Goal: Connect with others: Connect with others

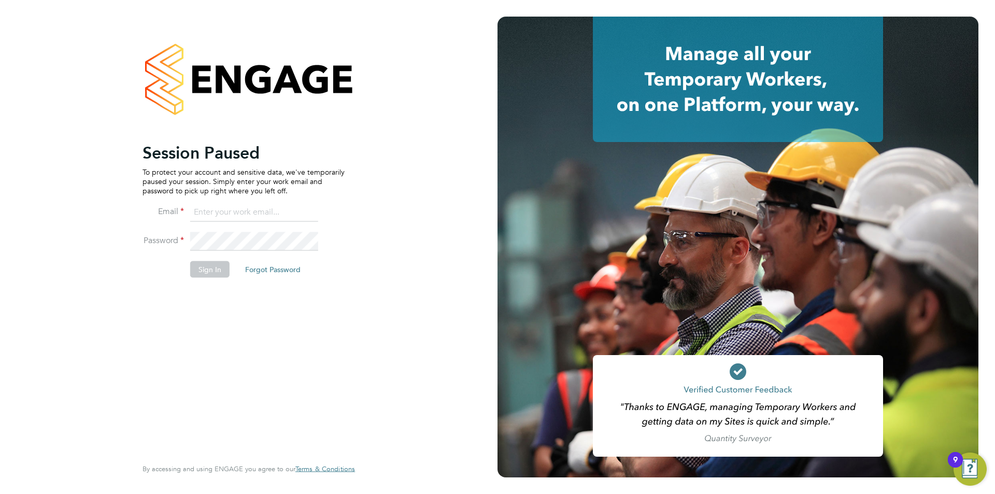
click at [260, 212] on input at bounding box center [254, 212] width 128 height 19
type input "[EMAIL_ADDRESS][DOMAIN_NAME]"
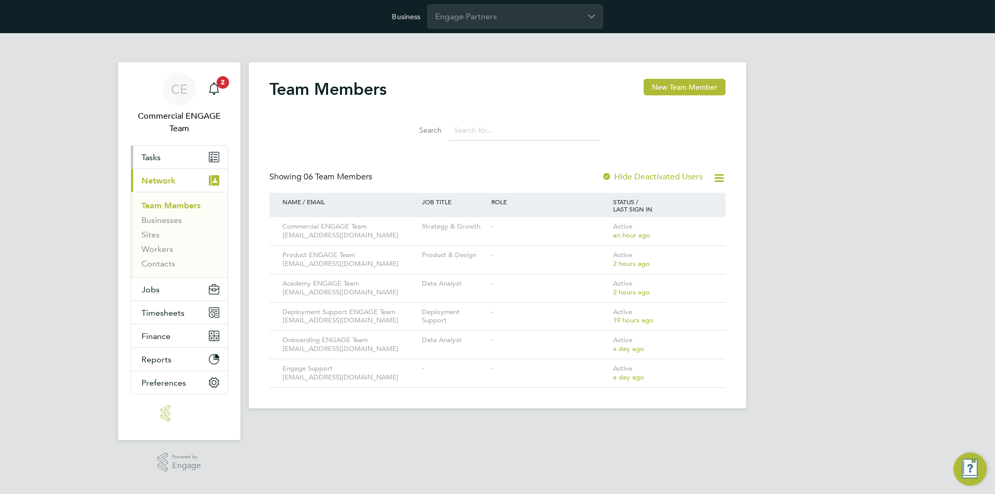
click at [156, 161] on span "Tasks" at bounding box center [151, 157] width 19 height 10
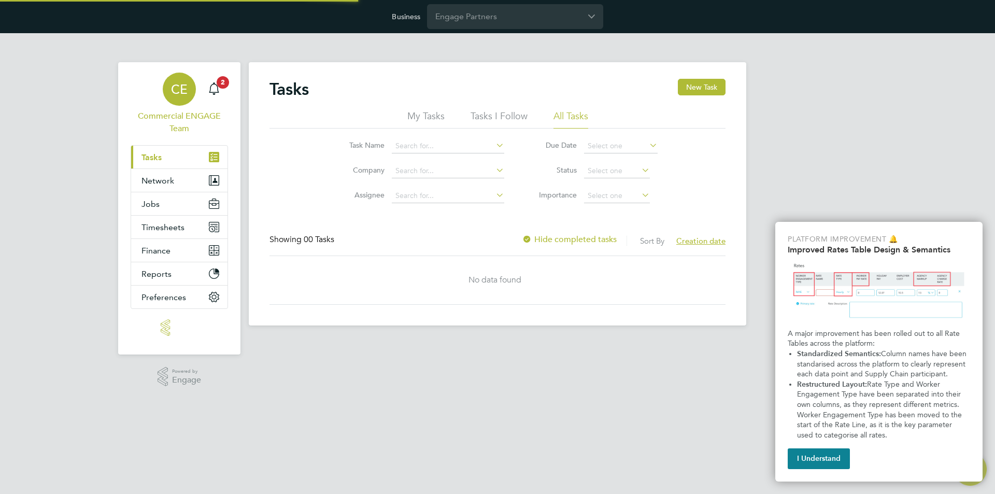
click at [170, 95] on div "CE" at bounding box center [179, 89] width 33 height 33
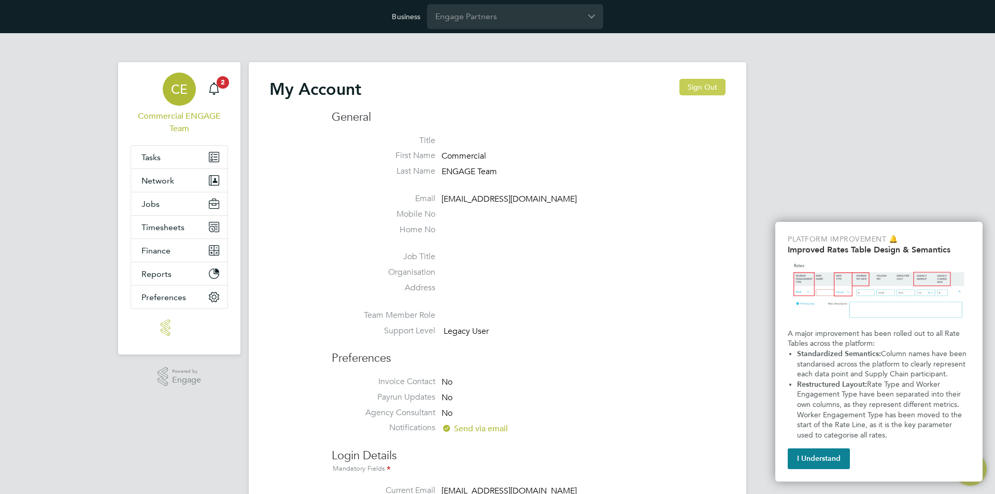
click at [705, 84] on button "Sign Out" at bounding box center [703, 87] width 46 height 17
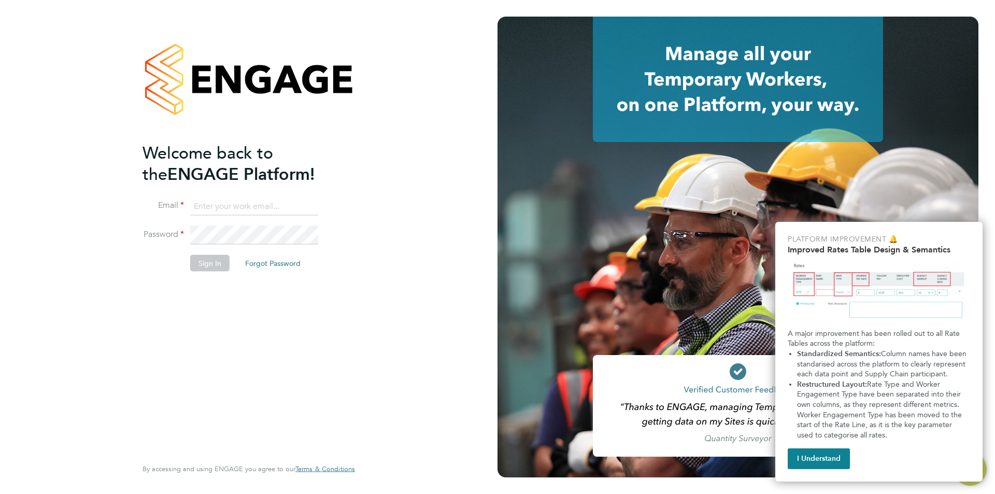
click at [230, 203] on input at bounding box center [254, 206] width 128 height 19
type input "[EMAIL_ADDRESS][DOMAIN_NAME]"
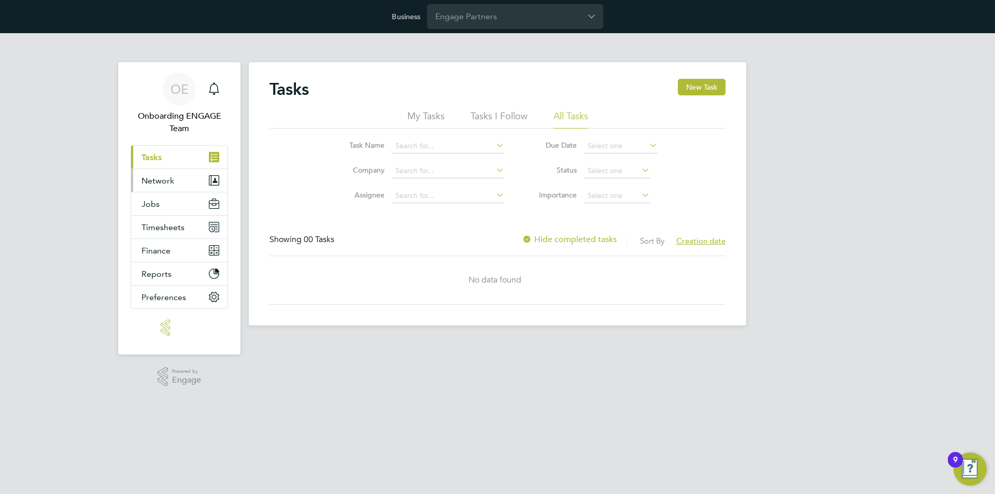
click at [159, 176] on span "Network" at bounding box center [158, 181] width 33 height 10
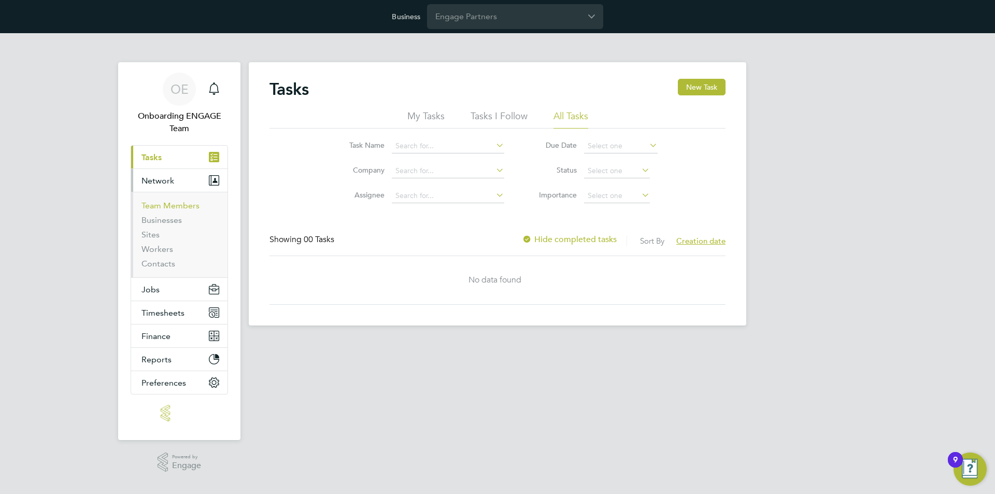
click at [159, 203] on link "Team Members" at bounding box center [171, 206] width 58 height 10
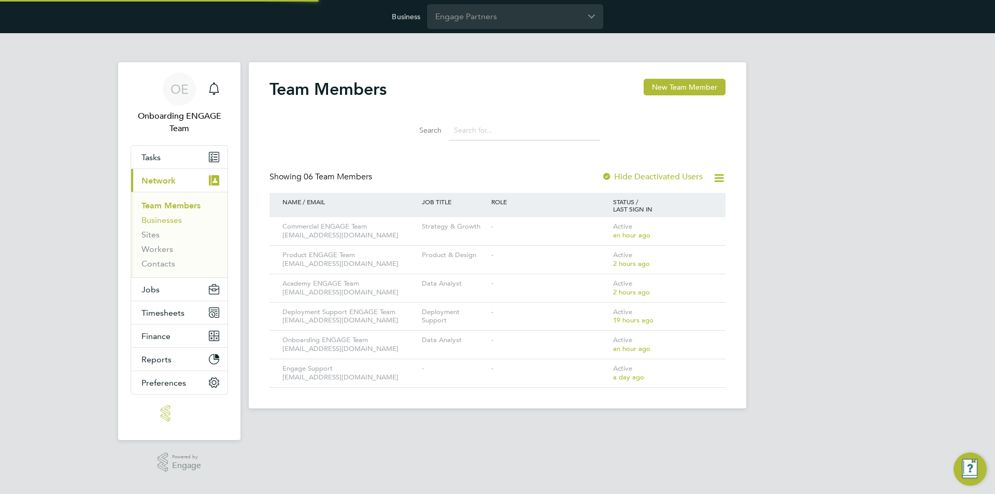
click at [160, 219] on link "Businesses" at bounding box center [162, 220] width 40 height 10
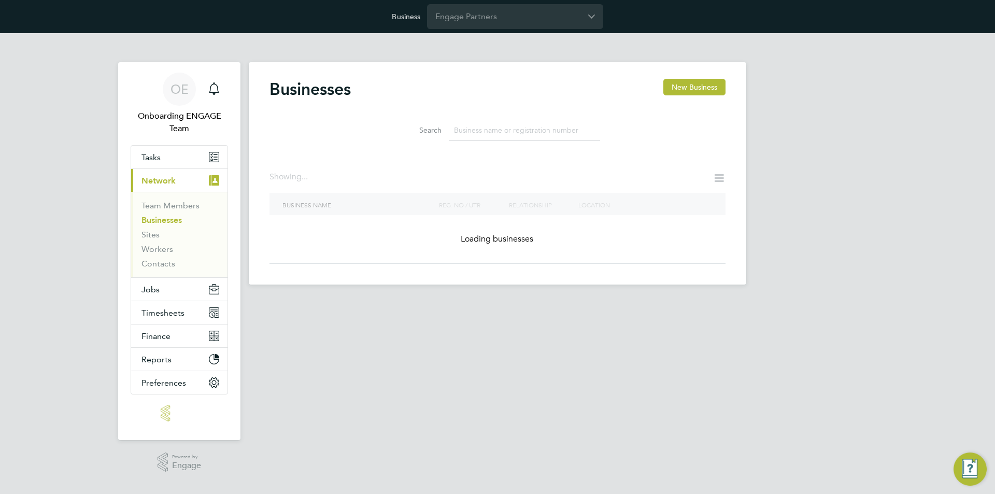
click at [499, 127] on input at bounding box center [524, 130] width 151 height 20
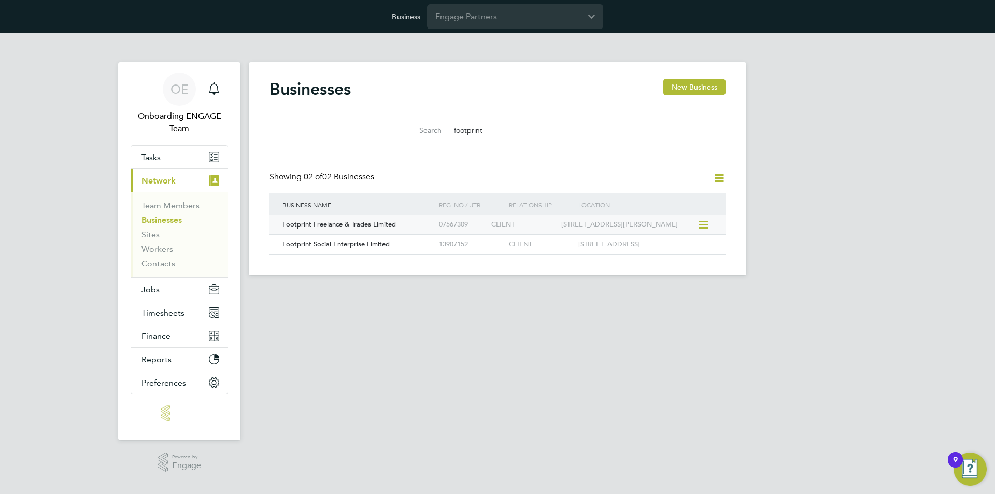
type input "footprint"
click at [395, 228] on span "Footprint Freelance & Trades Limited" at bounding box center [340, 224] width 114 height 9
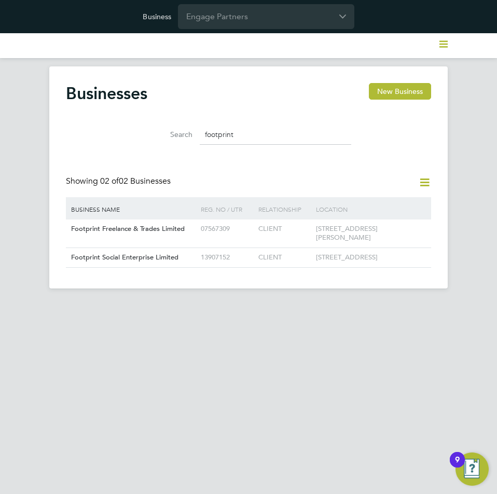
click at [242, 129] on input "footprint" at bounding box center [275, 134] width 151 height 20
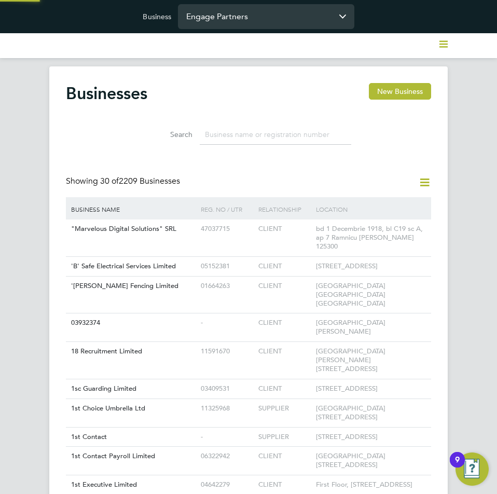
scroll to position [20, 130]
click at [303, 86] on div "Businesses New Business" at bounding box center [248, 98] width 365 height 31
click at [424, 181] on icon at bounding box center [424, 182] width 13 height 13
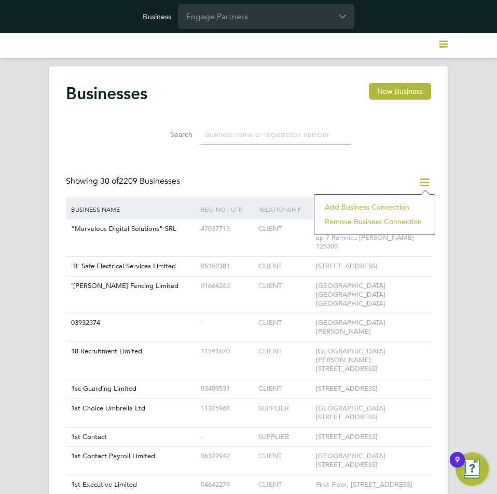
click at [371, 204] on li "Add Business Connection" at bounding box center [374, 207] width 110 height 15
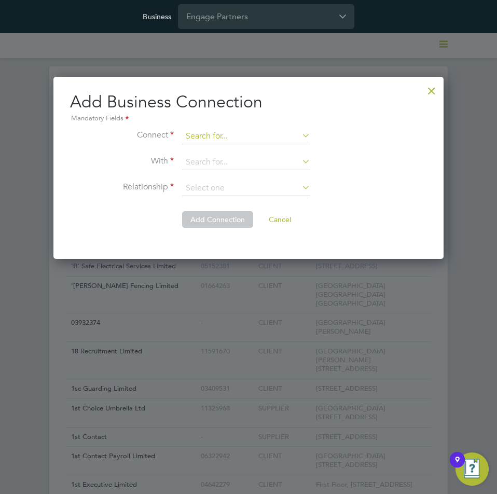
click at [195, 136] on input at bounding box center [246, 137] width 128 height 16
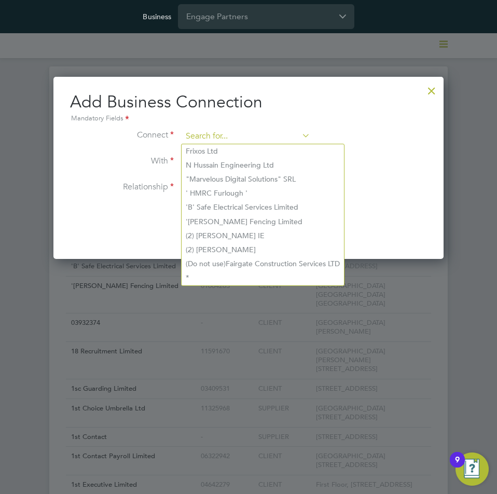
paste input "Footprint Freelance & Trades Limited"
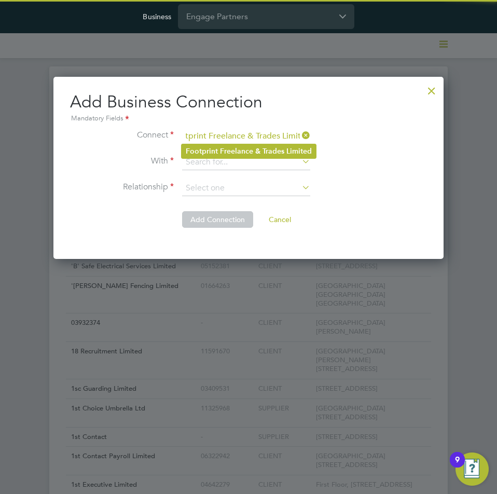
type input "Footprint Freelance & Trades Limited"
click at [229, 147] on b "Freelance" at bounding box center [236, 151] width 33 height 9
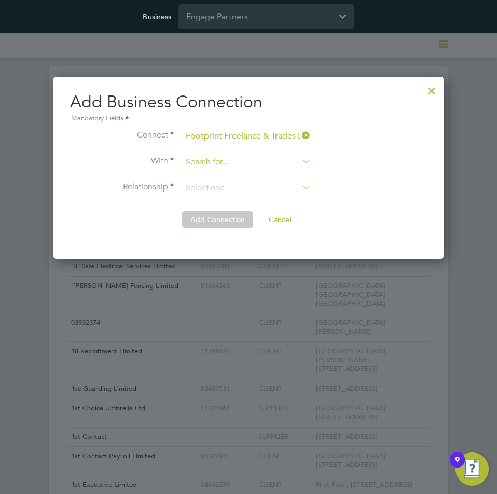
click at [233, 160] on input at bounding box center [246, 163] width 128 height 16
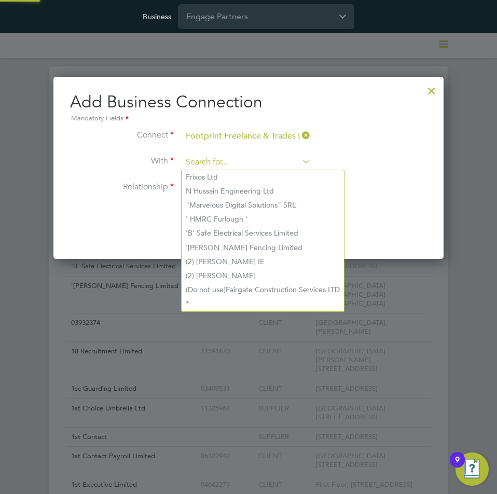
paste input "2020 Accountancy Llp"
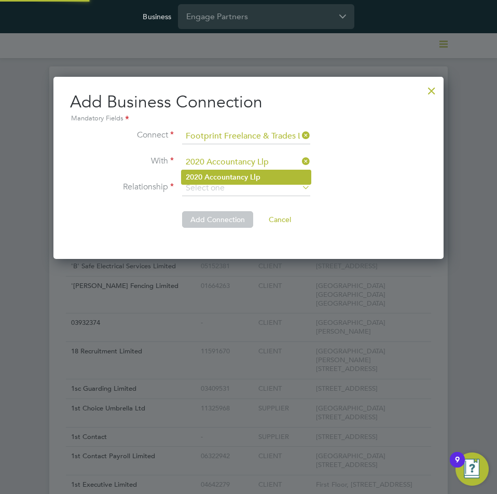
type input "2020 Accountancy Llp"
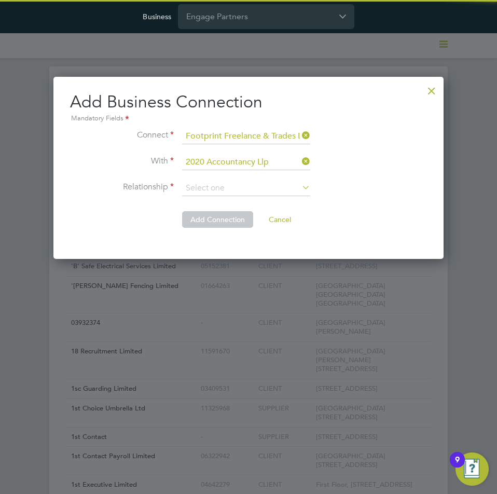
click at [222, 177] on b "Accountancy" at bounding box center [226, 177] width 44 height 9
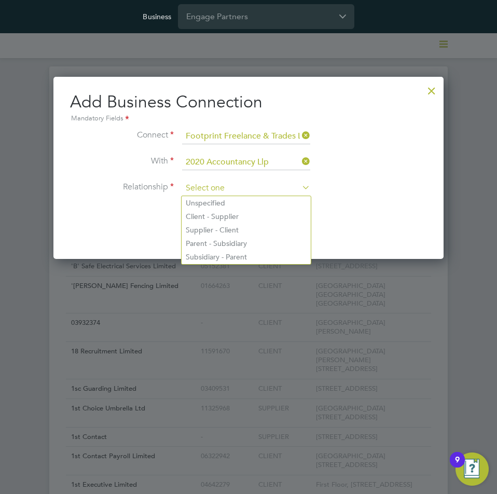
click at [221, 189] on input at bounding box center [246, 188] width 128 height 16
click at [218, 215] on li "Client - Supplier" at bounding box center [245, 215] width 129 height 13
type input "Client - Supplier"
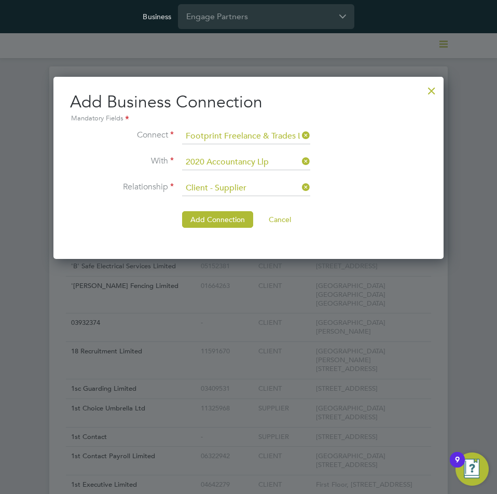
click at [203, 218] on button "Add Connection" at bounding box center [217, 219] width 71 height 17
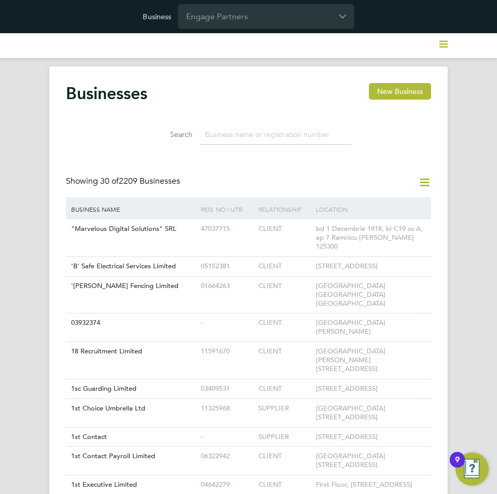
click at [422, 183] on icon at bounding box center [424, 182] width 13 height 13
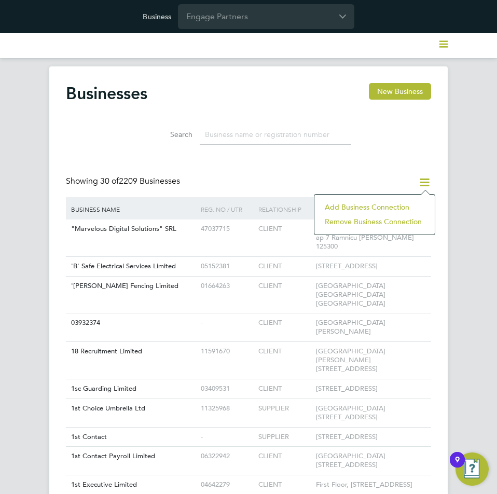
click at [395, 203] on li "Add Business Connection" at bounding box center [374, 207] width 110 height 15
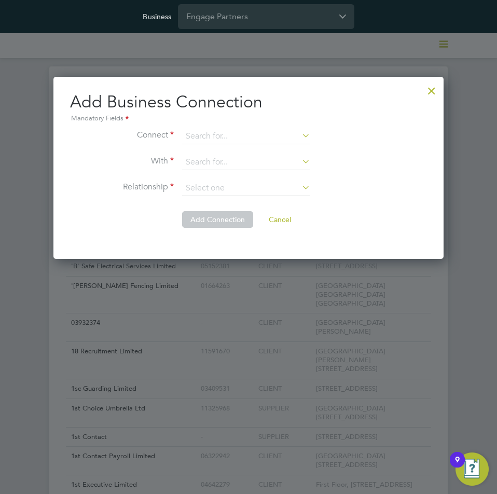
click at [138, 141] on li "Connect" at bounding box center [248, 142] width 357 height 26
click at [222, 201] on li "Relationship" at bounding box center [248, 193] width 357 height 26
click at [220, 195] on li "Relationship" at bounding box center [248, 193] width 357 height 26
click at [220, 188] on input at bounding box center [246, 188] width 128 height 16
click at [217, 132] on input at bounding box center [246, 137] width 128 height 16
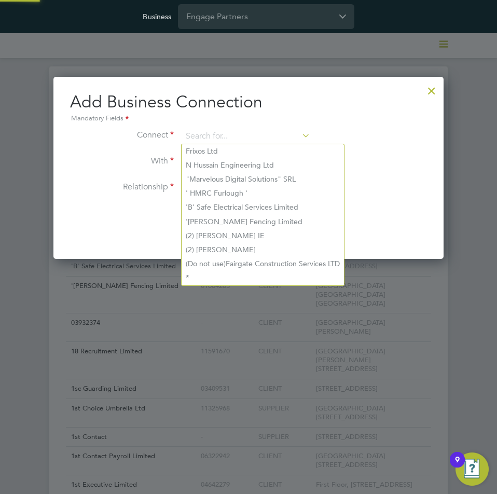
paste input "Advance Contracting Solutions Limited"
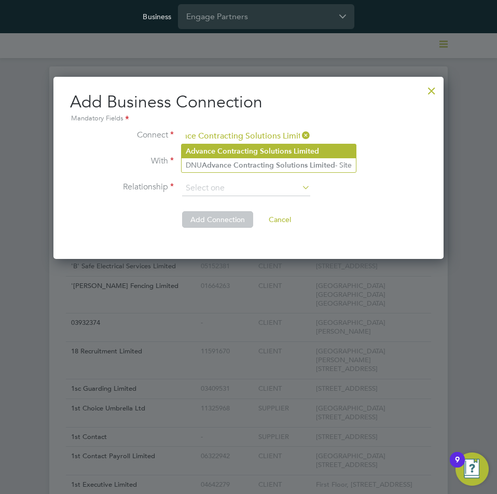
type input "Advance Contracting Solutions Limited"
click at [212, 148] on b "Advance" at bounding box center [201, 151] width 30 height 9
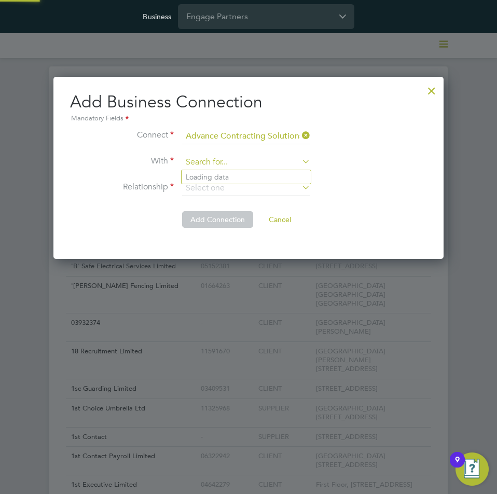
click at [220, 161] on input at bounding box center [246, 163] width 128 height 16
paste input "Footprint Freelance & Trades Limited"
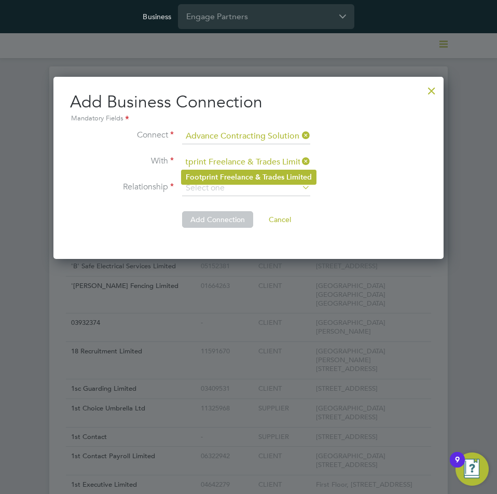
type input "Footprint Freelance & Trades Limited"
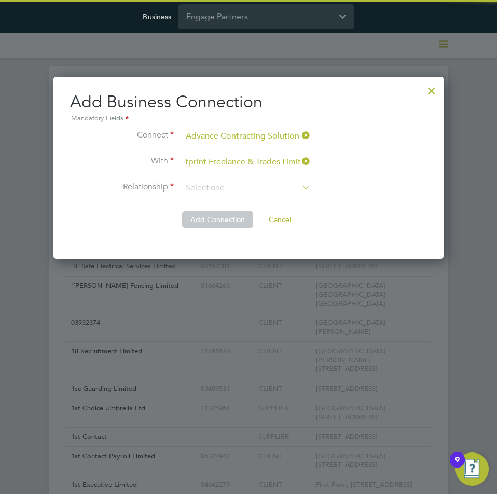
click at [204, 174] on b "Footprint" at bounding box center [202, 177] width 32 height 9
click at [213, 187] on input at bounding box center [246, 188] width 128 height 16
click at [236, 227] on li "Supplier - Client" at bounding box center [245, 229] width 129 height 13
type input "Supplier - Client"
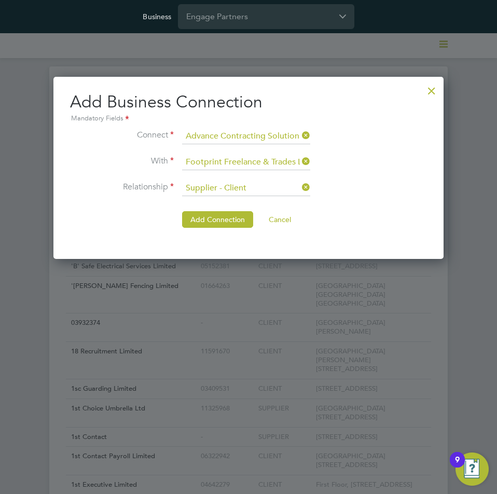
drag, startPoint x: 199, startPoint y: 219, endPoint x: 205, endPoint y: 215, distance: 7.5
click at [199, 219] on button "Add Connection" at bounding box center [217, 219] width 71 height 17
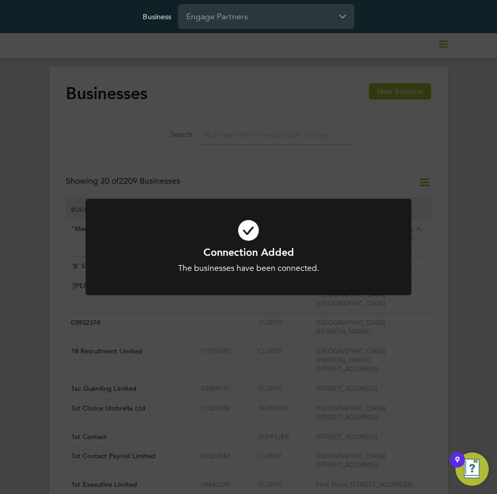
click at [447, 163] on div "Connection Added The businesses have been connected. Cancel Okay" at bounding box center [248, 247] width 497 height 494
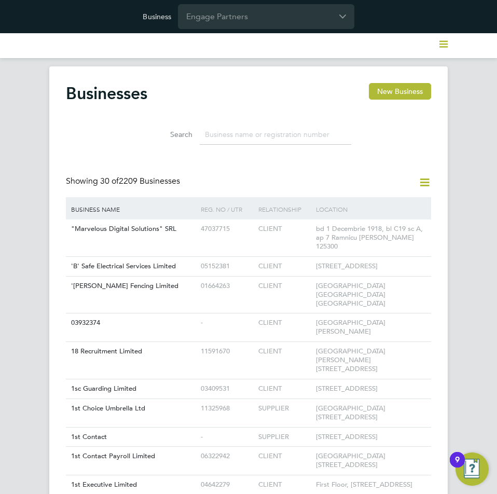
click at [421, 181] on icon at bounding box center [424, 182] width 13 height 13
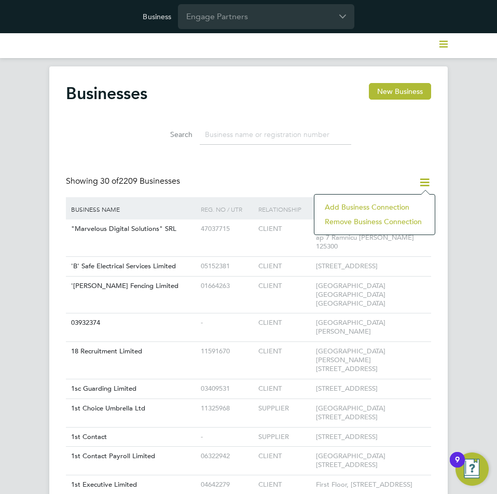
click at [392, 204] on li "Add Business Connection" at bounding box center [374, 207] width 110 height 15
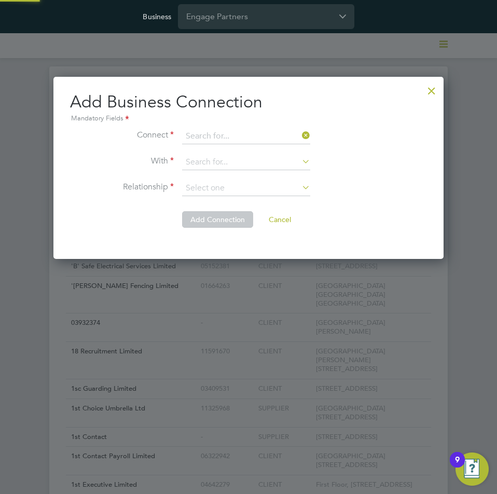
scroll to position [183, 390]
paste input "Footprint Freelance & Trades Limited"
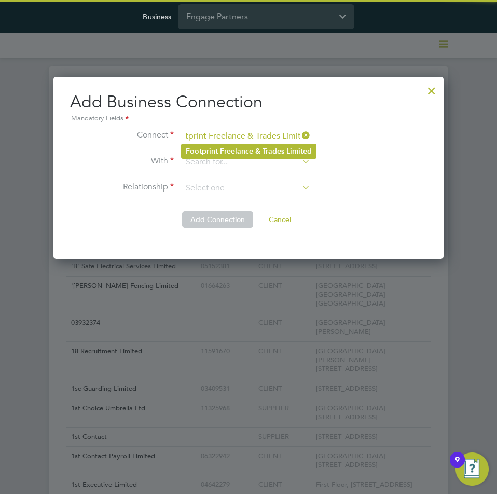
type input "Footprint Freelance & Trades Limited"
click at [260, 155] on li "Footprint Freelance & Trades Limited" at bounding box center [248, 151] width 134 height 14
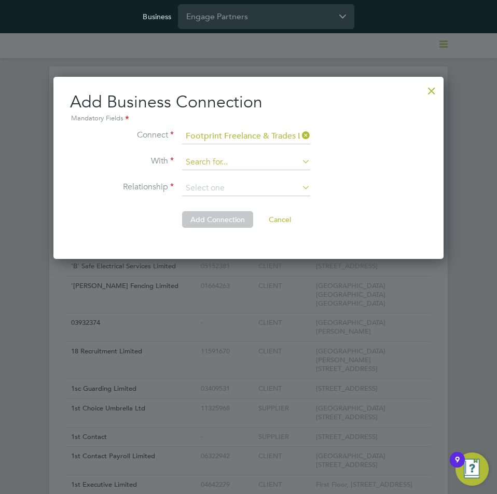
click at [256, 161] on input at bounding box center [246, 163] width 128 height 16
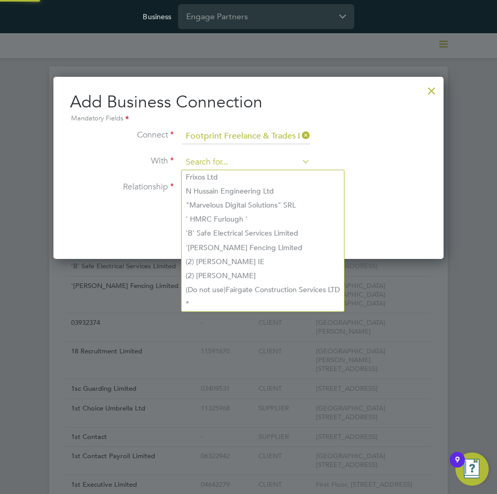
paste input "Apex Europe Limited"
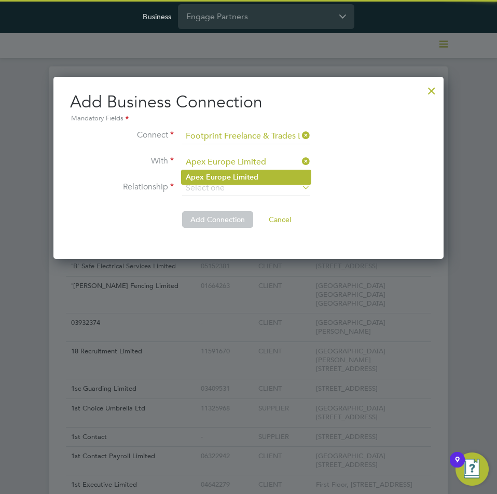
type input "Apex Europe Limited"
click at [249, 173] on b "Limited" at bounding box center [245, 177] width 25 height 9
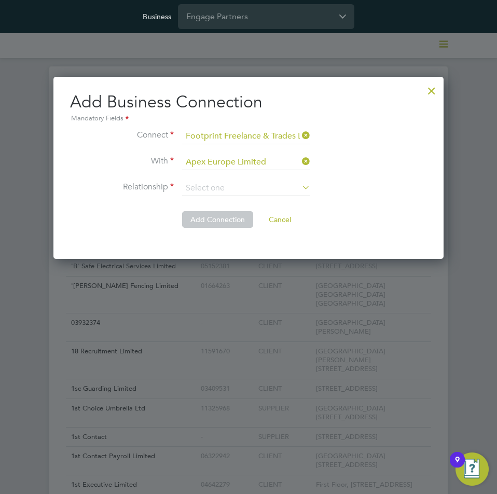
click at [213, 177] on li "With Apex Europe Limited" at bounding box center [248, 168] width 357 height 26
click at [219, 185] on input at bounding box center [246, 188] width 128 height 16
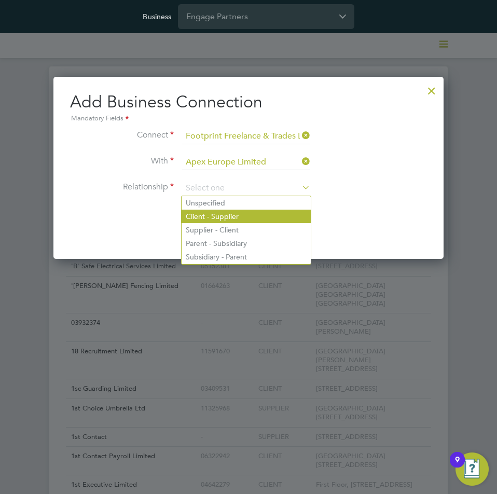
click at [211, 213] on li "Client - Supplier" at bounding box center [245, 215] width 129 height 13
type input "Client - Supplier"
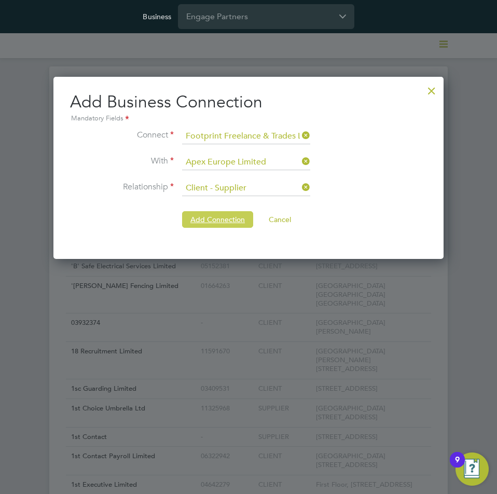
click at [229, 220] on button "Add Connection" at bounding box center [217, 219] width 71 height 17
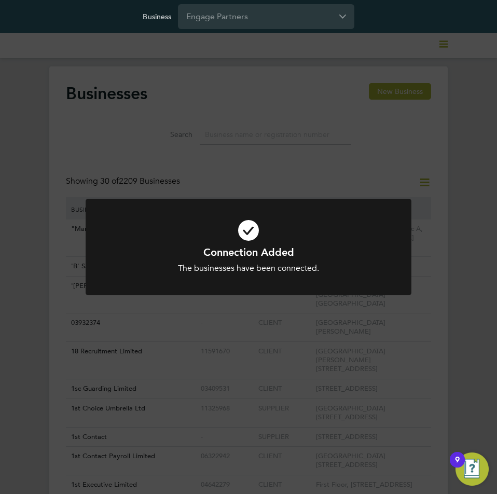
click at [423, 172] on div "Connection Added The businesses have been connected. Cancel Okay" at bounding box center [248, 247] width 497 height 494
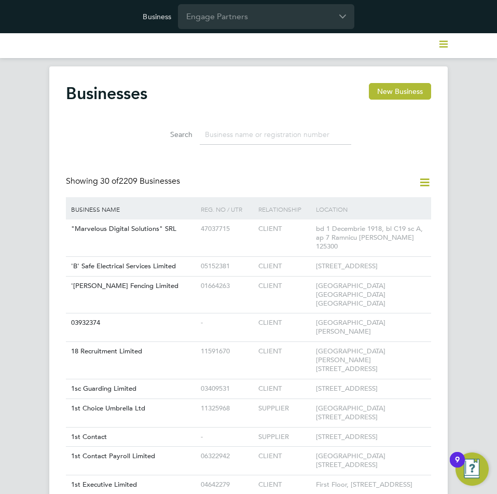
click at [424, 183] on icon at bounding box center [424, 182] width 13 height 13
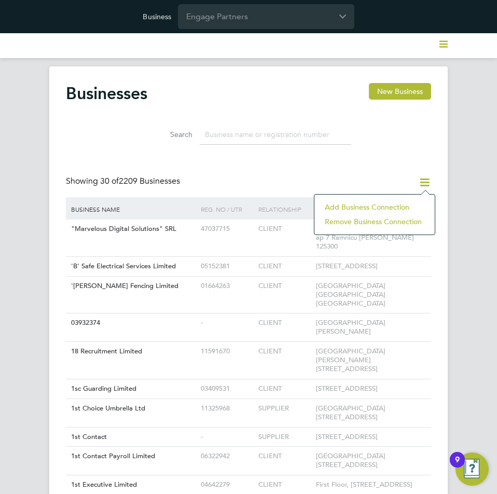
click at [382, 202] on li "Add Business Connection" at bounding box center [374, 207] width 110 height 15
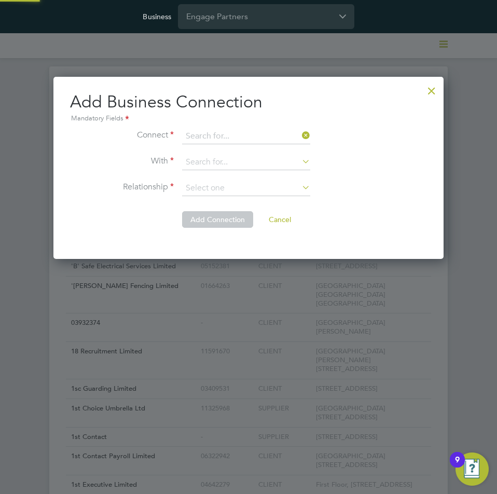
scroll to position [183, 390]
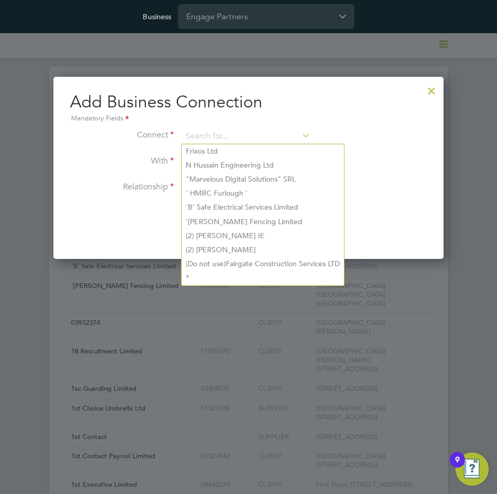
paste input "Footprint Freelance & Trades Limited"
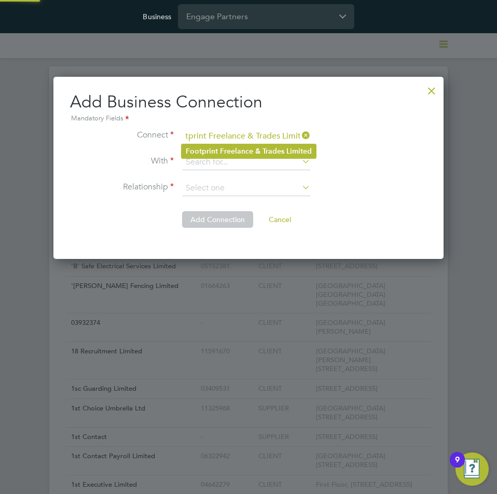
type input "Footprint Freelance & Trades Limited"
click at [245, 151] on b "Freelance" at bounding box center [236, 151] width 33 height 9
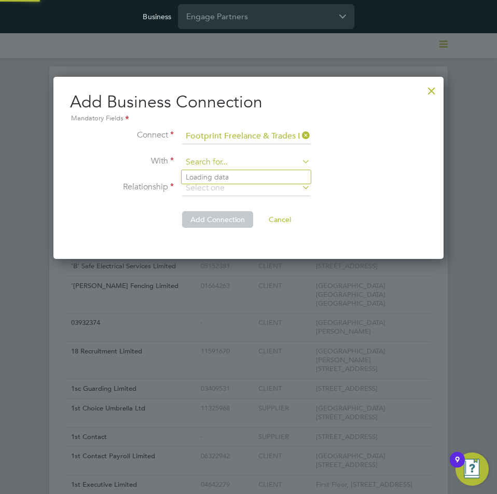
click at [252, 165] on input at bounding box center [246, 163] width 128 height 16
paste input "Big Fish Group Limited"
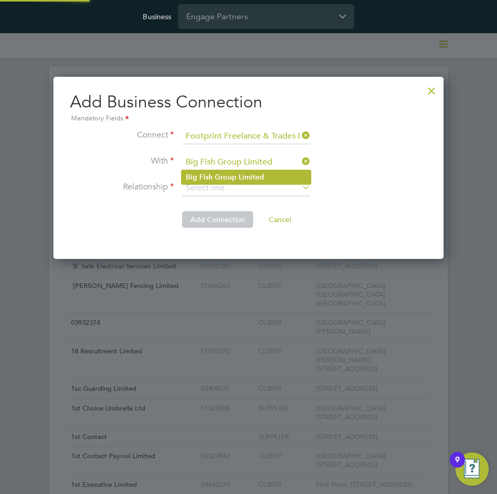
type input "Big Fish Group Limited"
click at [227, 175] on b "Group" at bounding box center [226, 177] width 22 height 9
click at [243, 187] on input at bounding box center [246, 188] width 128 height 16
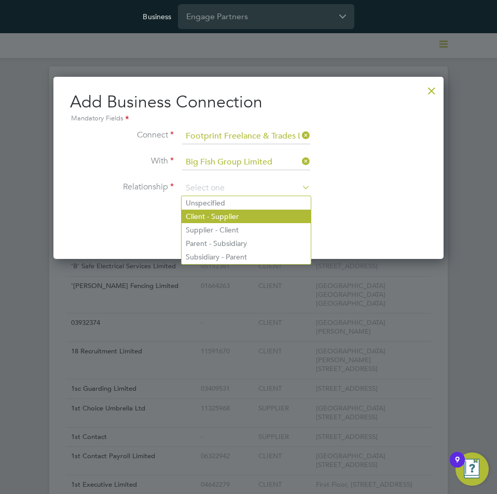
click at [227, 215] on li "Client - Supplier" at bounding box center [245, 215] width 129 height 13
type input "Client - Supplier"
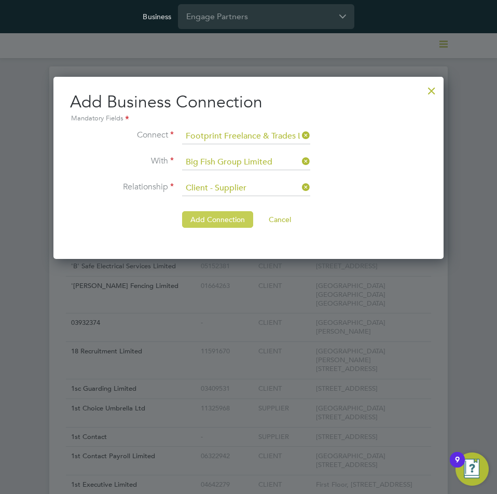
click at [206, 217] on button "Add Connection" at bounding box center [217, 219] width 71 height 17
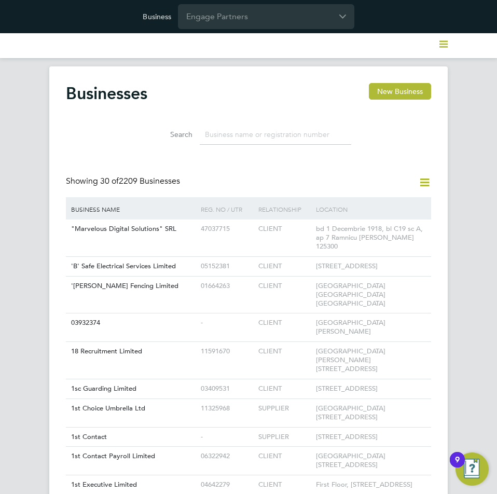
drag, startPoint x: 460, startPoint y: 152, endPoint x: 442, endPoint y: 160, distance: 19.7
drag, startPoint x: 421, startPoint y: 181, endPoint x: 401, endPoint y: 192, distance: 23.0
click at [420, 181] on icon at bounding box center [424, 182] width 13 height 13
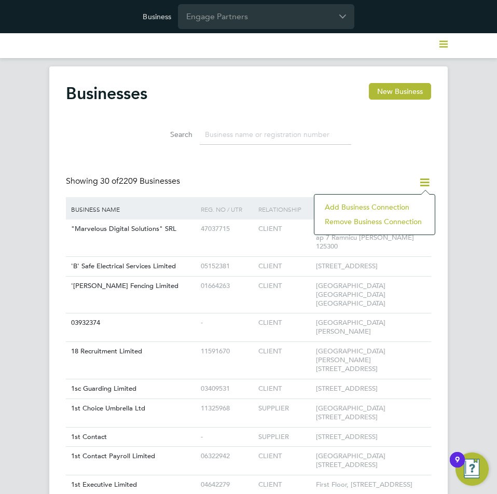
click at [381, 207] on li "Add Business Connection" at bounding box center [374, 207] width 110 height 15
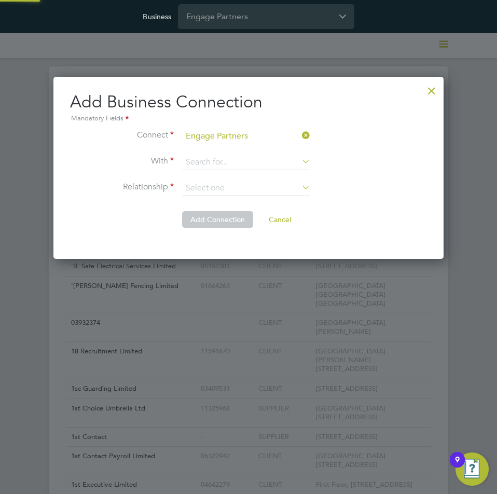
scroll to position [183, 390]
paste input "Footprint Freelance & Trades Limited"
type input "Footprint Freelance & Trades Limited"
click at [235, 149] on b "Freelance" at bounding box center [236, 151] width 33 height 9
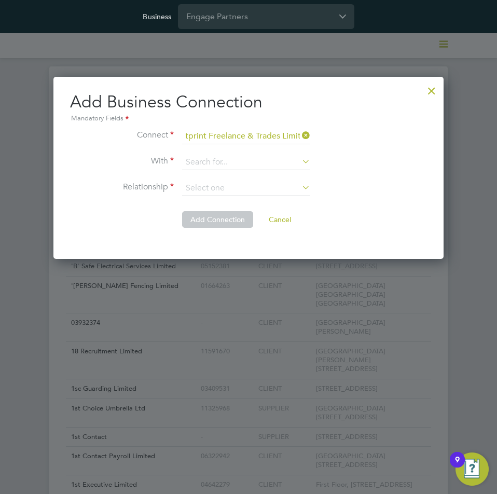
scroll to position [0, 0]
click at [224, 161] on input at bounding box center [246, 163] width 128 height 16
paste input "Bishopsgate Employment Services Limited"
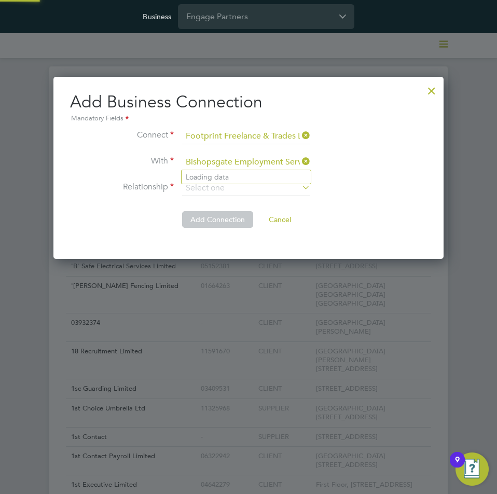
scroll to position [0, 35]
type input "Bishopsgate Employment Services Limited"
click at [223, 178] on b "Bishopsgate" at bounding box center [207, 177] width 42 height 9
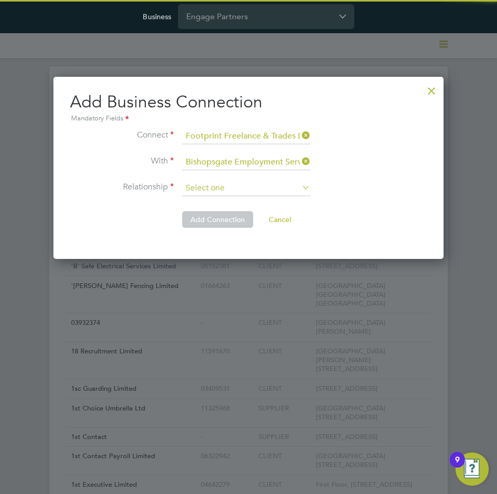
click at [232, 192] on input at bounding box center [246, 188] width 128 height 16
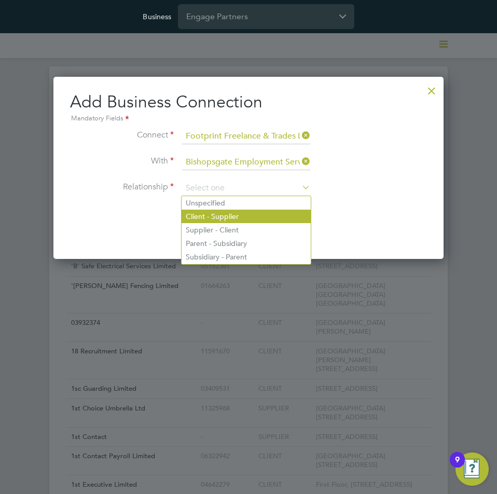
click at [240, 210] on li "Client - Supplier" at bounding box center [245, 215] width 129 height 13
type input "Client - Supplier"
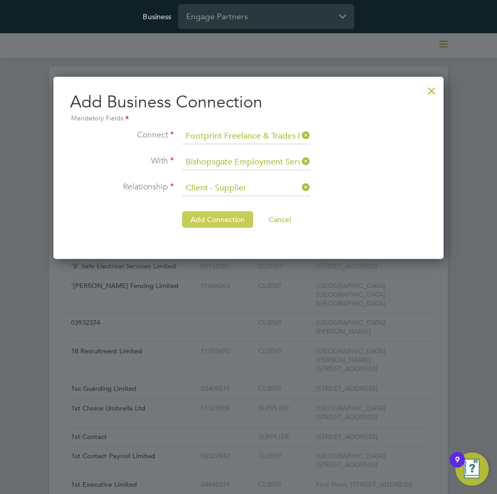
click at [209, 211] on button "Add Connection" at bounding box center [217, 219] width 71 height 17
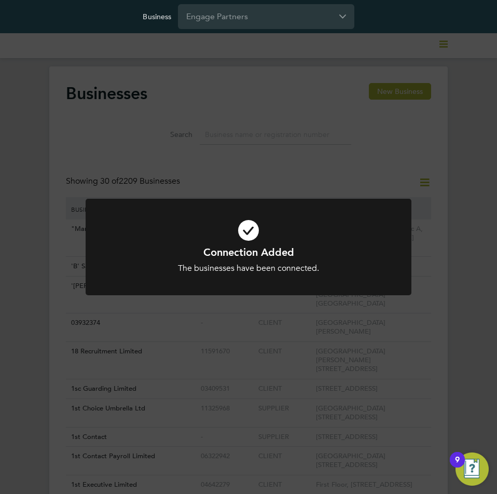
drag, startPoint x: 468, startPoint y: 163, endPoint x: 447, endPoint y: 167, distance: 21.1
click at [468, 163] on div "Connection Added The businesses have been connected. Cancel Okay" at bounding box center [248, 247] width 497 height 494
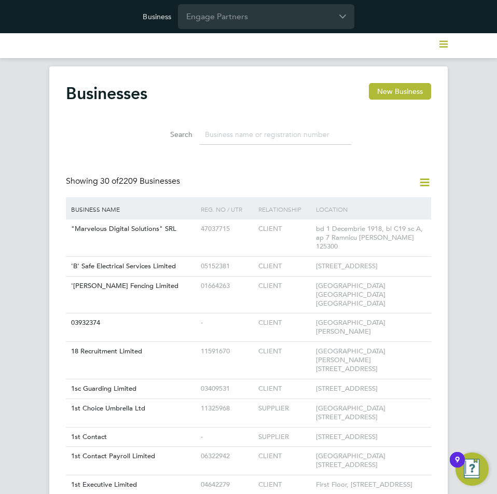
click at [426, 179] on icon at bounding box center [424, 182] width 13 height 13
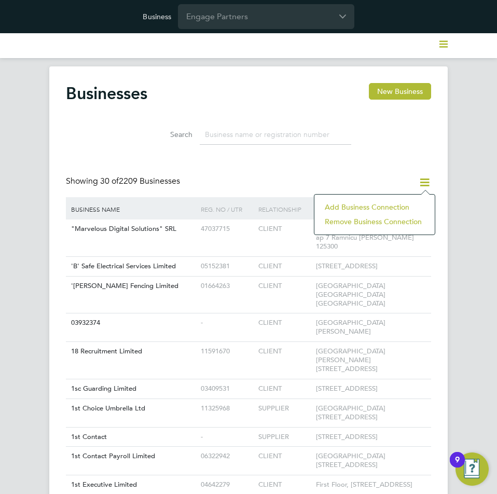
click at [394, 201] on li "Add Business Connection" at bounding box center [374, 207] width 110 height 15
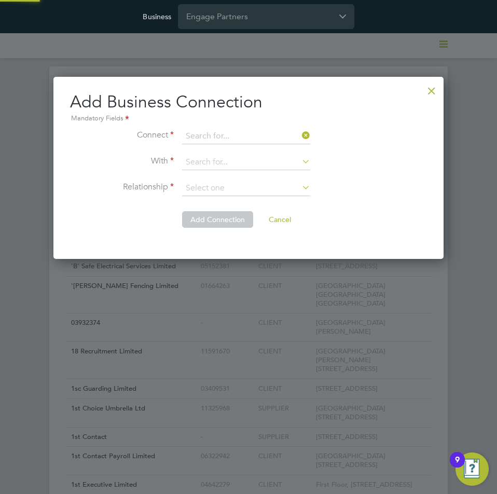
scroll to position [183, 390]
paste input "Footprint Freelance & Trades Limited"
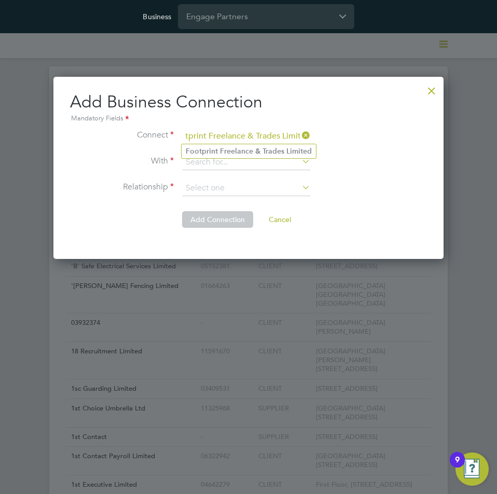
type input "Footprint Freelance & Trades Limited"
click at [243, 149] on b "Freelance" at bounding box center [236, 151] width 33 height 9
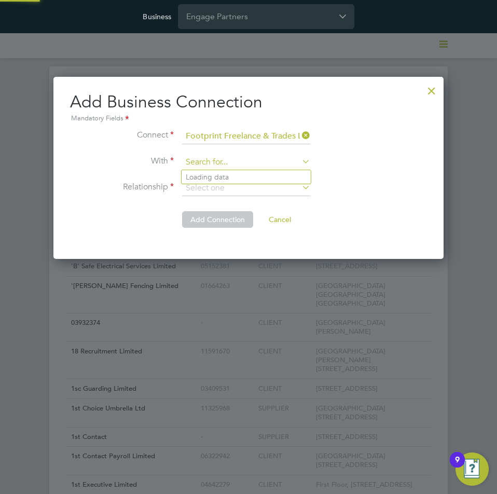
click at [254, 160] on input at bounding box center [246, 163] width 128 height 16
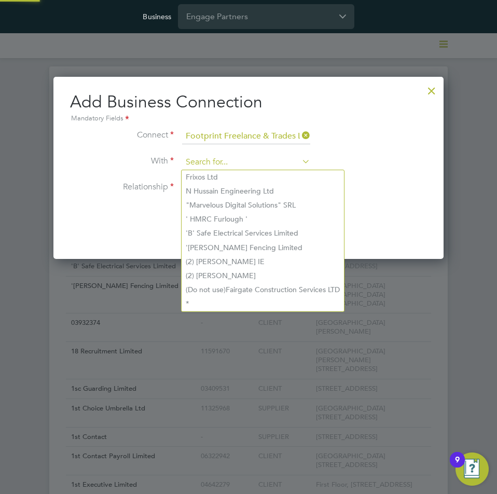
paste input "Brookson Solutions Limited"
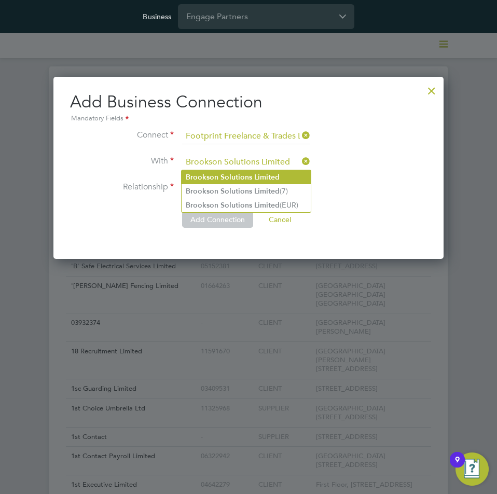
type input "Brookson Solutions Limited"
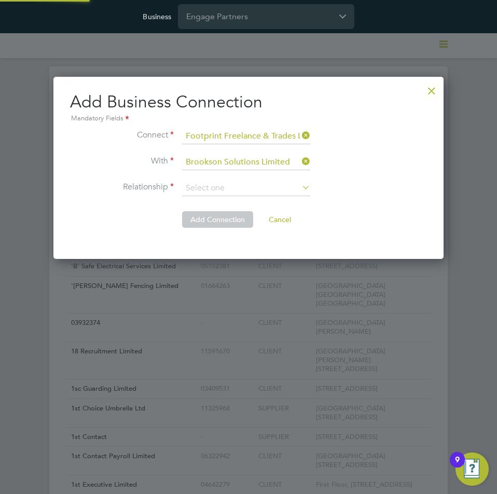
click at [234, 176] on b "Solutions" at bounding box center [236, 177] width 32 height 9
click at [234, 185] on input at bounding box center [246, 188] width 128 height 16
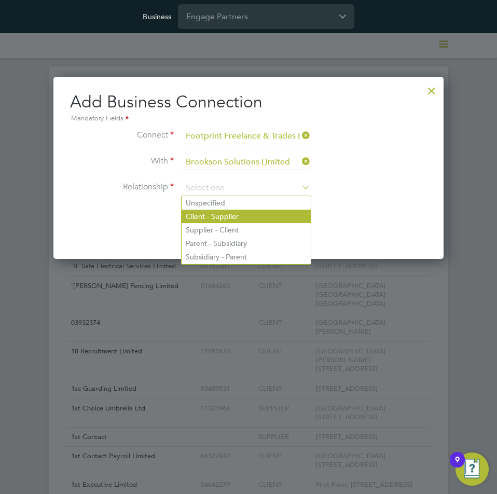
click at [221, 215] on li "Client - Supplier" at bounding box center [245, 215] width 129 height 13
type input "Client - Supplier"
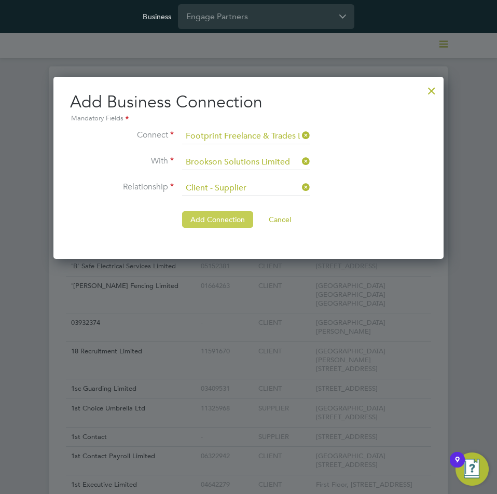
click at [200, 221] on button "Add Connection" at bounding box center [217, 219] width 71 height 17
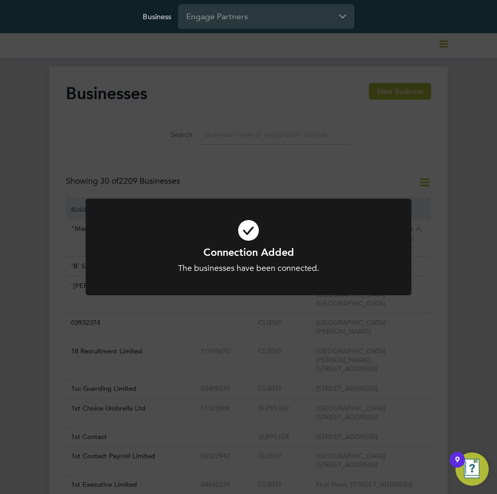
click at [424, 191] on div "Connection Added The businesses have been connected. Cancel Okay" at bounding box center [248, 247] width 497 height 494
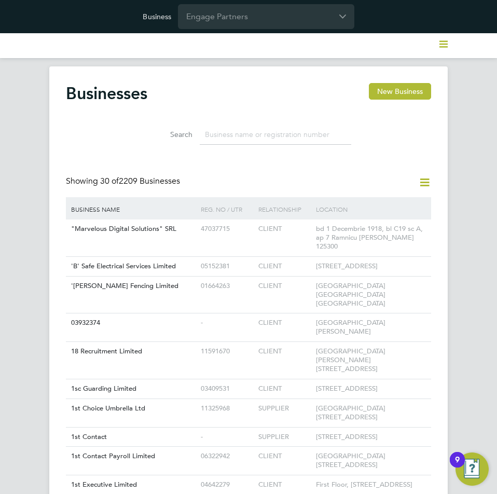
click at [419, 179] on icon at bounding box center [424, 182] width 13 height 13
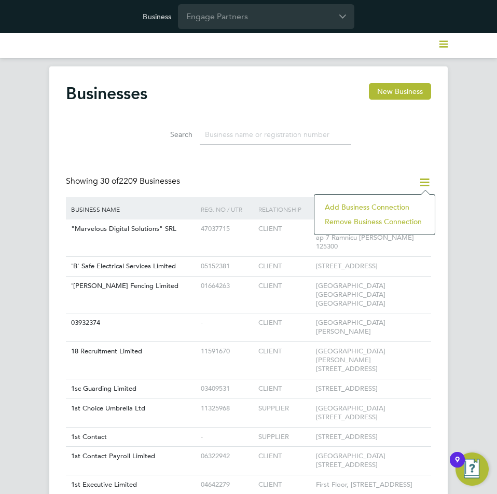
click at [395, 204] on li "Add Business Connection" at bounding box center [374, 207] width 110 height 15
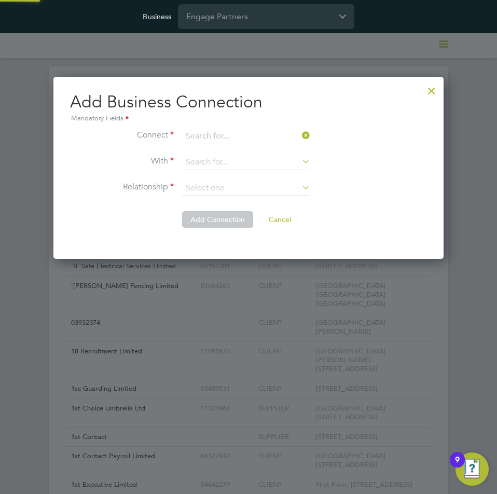
scroll to position [183, 390]
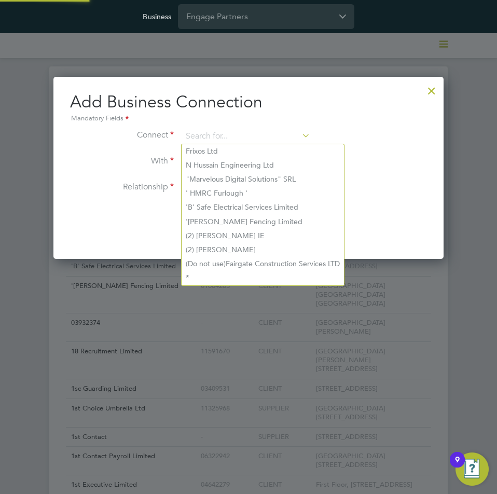
paste input "Footprint Freelance & Trades Limited"
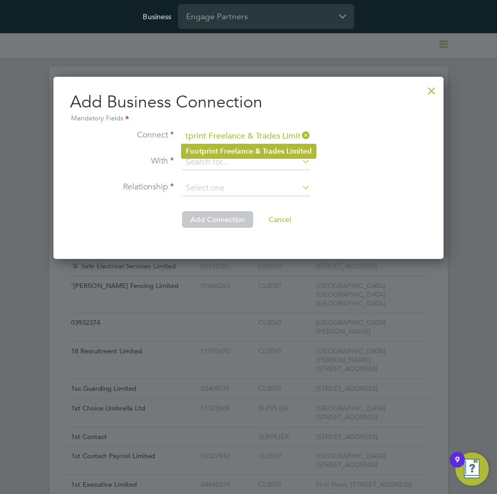
type input "Footprint Freelance & Trades Limited"
click at [250, 152] on b "Freelance" at bounding box center [236, 151] width 33 height 9
click at [217, 167] on input at bounding box center [246, 163] width 128 height 16
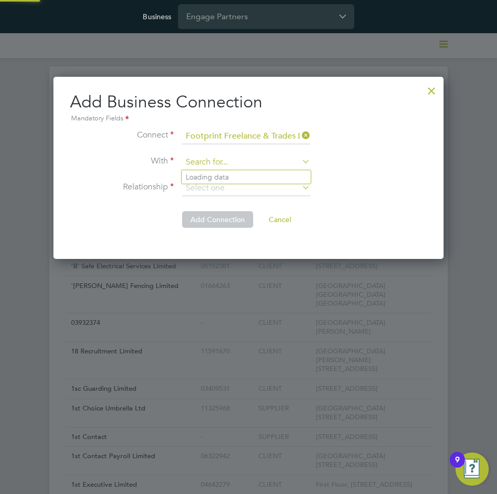
paste input "Cinch Contracting Services Ltd"
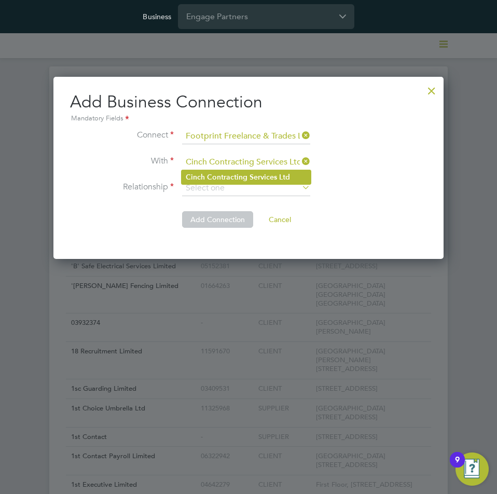
type input "Cinch Contracting Services Ltd"
click at [217, 176] on b "Contracting" at bounding box center [227, 177] width 40 height 9
click at [220, 190] on input at bounding box center [246, 188] width 128 height 16
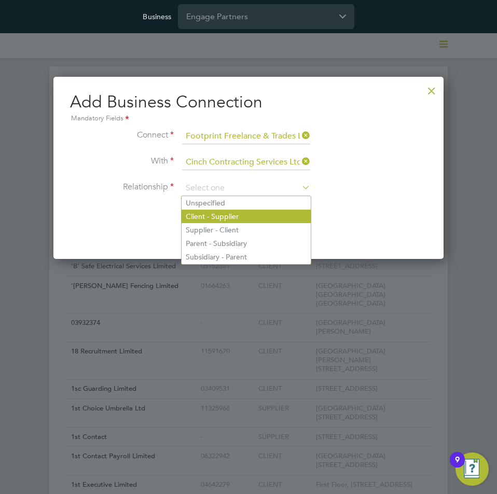
click at [219, 215] on li "Client - Supplier" at bounding box center [245, 215] width 129 height 13
type input "Client - Supplier"
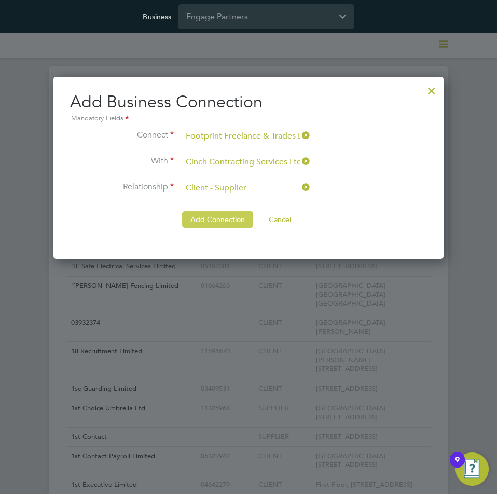
click at [201, 220] on button "Add Connection" at bounding box center [217, 219] width 71 height 17
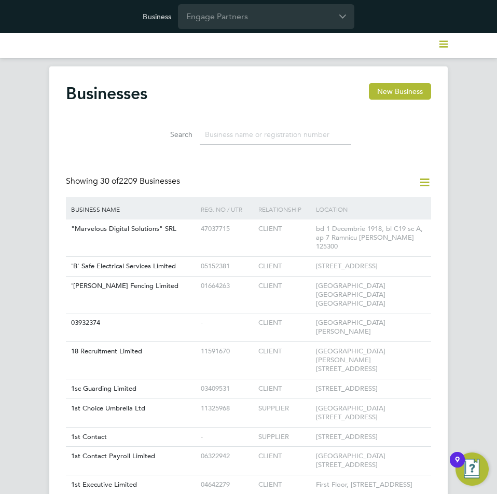
drag, startPoint x: 358, startPoint y: 178, endPoint x: 386, endPoint y: 183, distance: 28.9
click at [358, 178] on div "Showing 30 of 2209 Businesses" at bounding box center [248, 186] width 365 height 21
click at [426, 186] on icon at bounding box center [424, 182] width 13 height 13
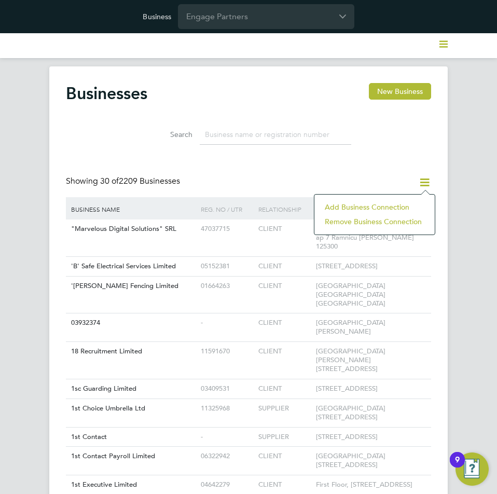
click at [400, 205] on li "Add Business Connection" at bounding box center [374, 207] width 110 height 15
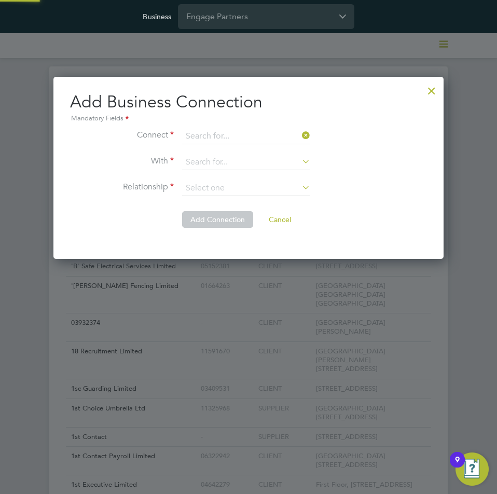
scroll to position [183, 390]
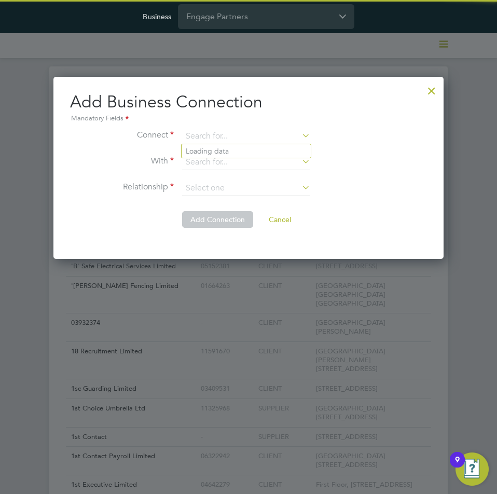
paste input "Footprint Freelance & Trades Limited"
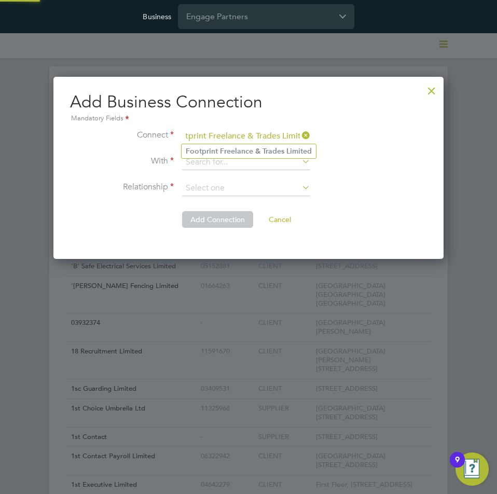
type input "Footprint Freelance & Trades Limited"
click at [242, 151] on b "Freelance" at bounding box center [236, 151] width 33 height 9
click at [220, 153] on li "Connect Footprint Freelance & Trades Limited" at bounding box center [248, 142] width 357 height 26
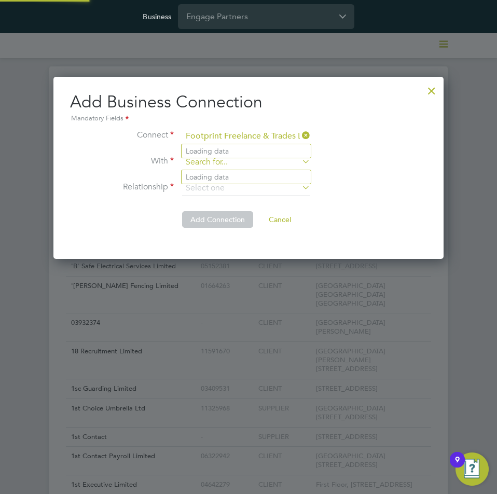
click at [214, 166] on input at bounding box center [246, 163] width 128 height 16
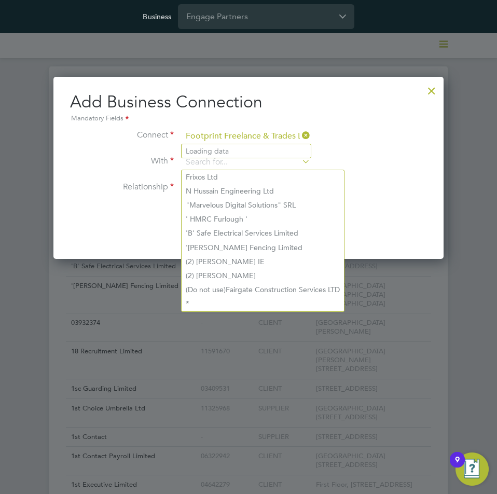
click at [376, 160] on li "With" at bounding box center [248, 168] width 357 height 26
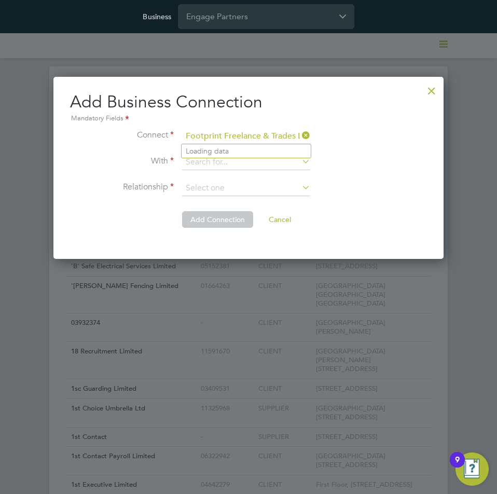
click at [279, 215] on button "Cancel" at bounding box center [279, 219] width 39 height 17
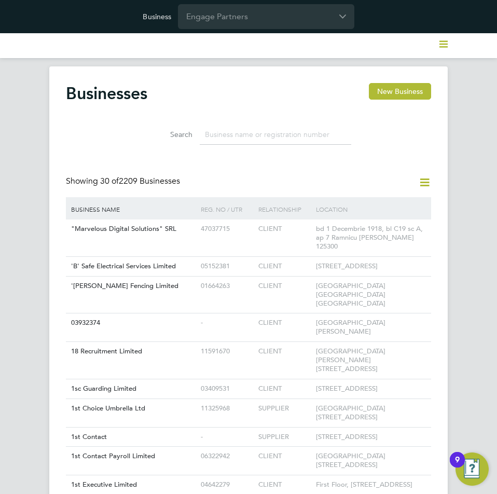
click at [384, 124] on div "Search" at bounding box center [248, 132] width 365 height 36
click at [422, 184] on icon at bounding box center [424, 182] width 13 height 13
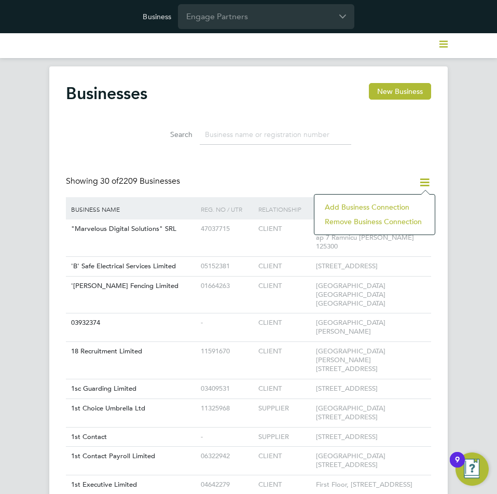
click at [372, 205] on li "Add Business Connection" at bounding box center [374, 207] width 110 height 15
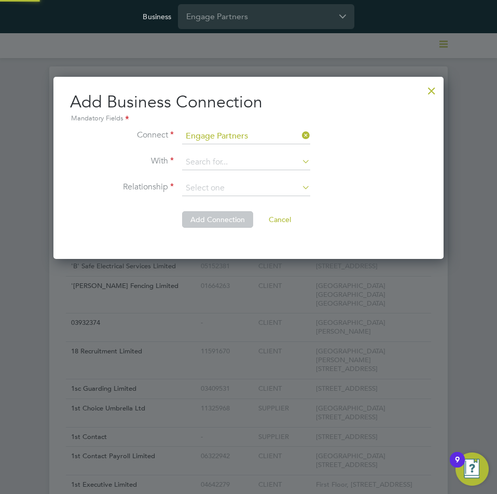
scroll to position [183, 390]
paste input "Footprint Freelance & Trades Limited"
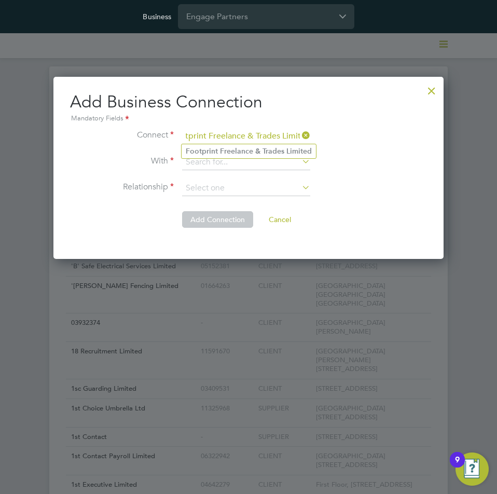
type input "Footprint Freelance & Trades Limited"
click at [252, 151] on b "Freelance" at bounding box center [236, 151] width 33 height 9
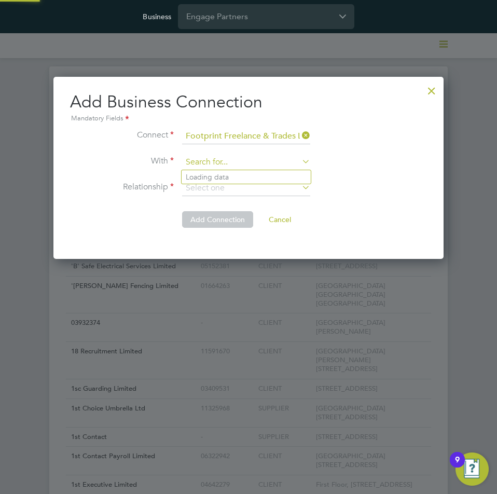
click at [255, 161] on input at bounding box center [246, 163] width 128 height 16
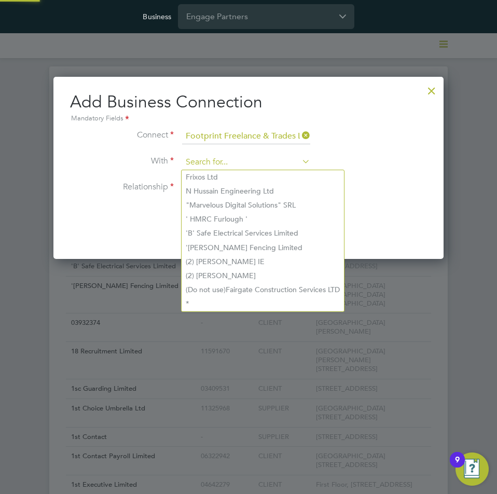
paste input "Cinch Support Services Ltd"
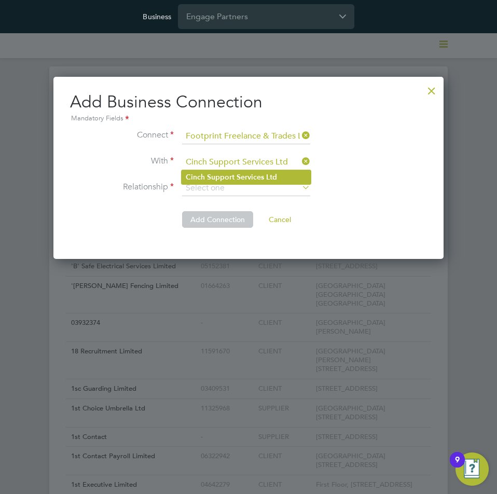
type input "Cinch Support Services Ltd"
click at [224, 177] on b "Support" at bounding box center [220, 177] width 27 height 9
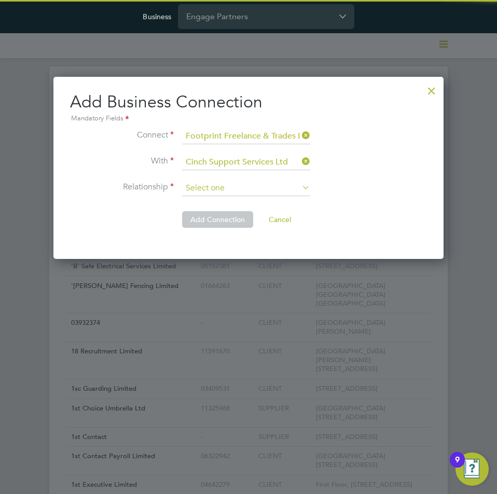
click at [222, 192] on input at bounding box center [246, 188] width 128 height 16
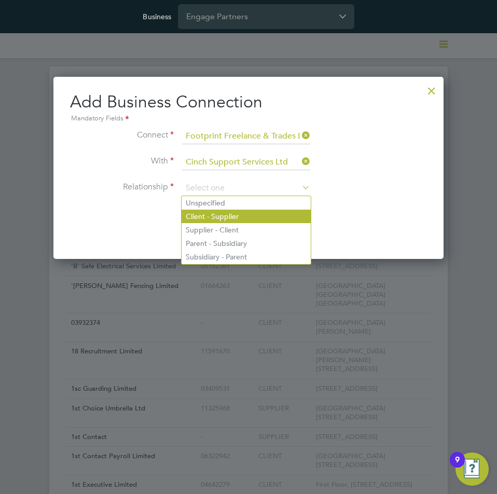
click at [221, 216] on li "Client - Supplier" at bounding box center [245, 215] width 129 height 13
type input "Client - Supplier"
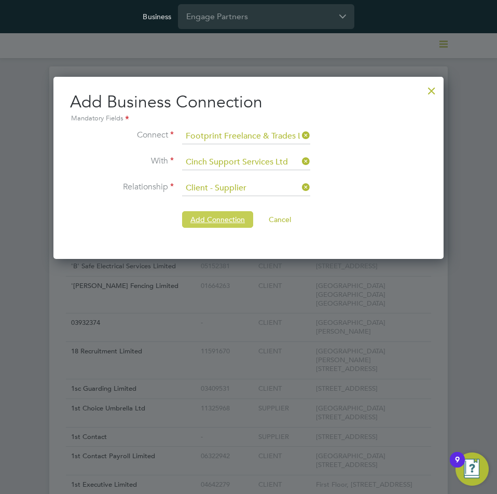
click at [204, 222] on button "Add Connection" at bounding box center [217, 219] width 71 height 17
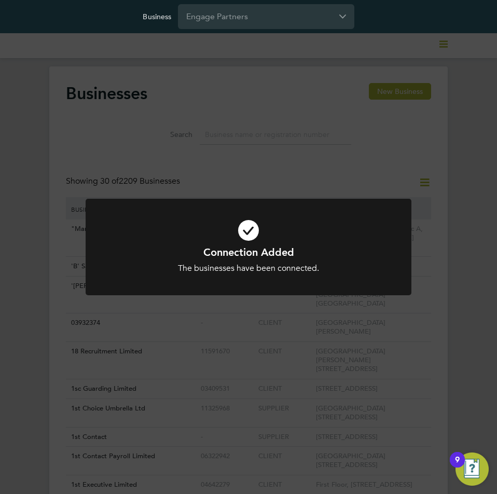
click at [426, 162] on div "Connection Added The businesses have been connected. Cancel Okay" at bounding box center [248, 247] width 497 height 494
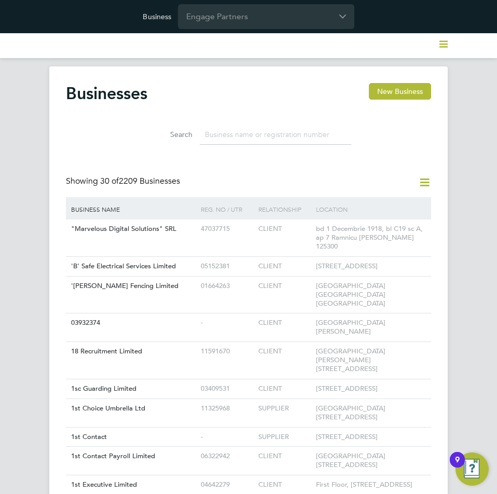
drag, startPoint x: 433, startPoint y: 184, endPoint x: 427, endPoint y: 184, distance: 5.7
click at [427, 184] on icon at bounding box center [424, 182] width 13 height 13
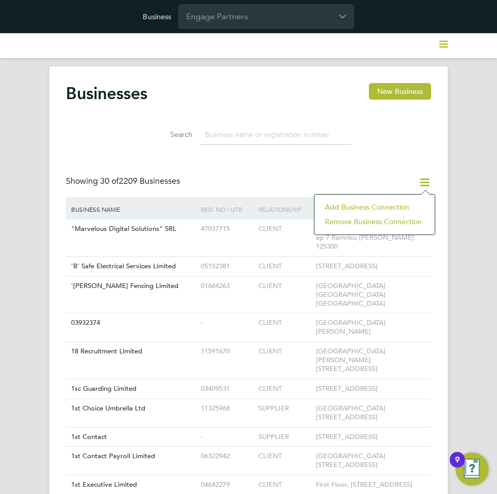
click at [392, 200] on li "Add Business Connection" at bounding box center [374, 207] width 110 height 15
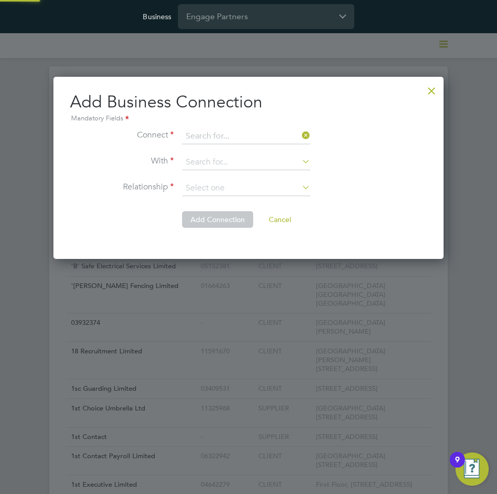
scroll to position [183, 390]
paste input "Footprint Freelance & Trades Limited"
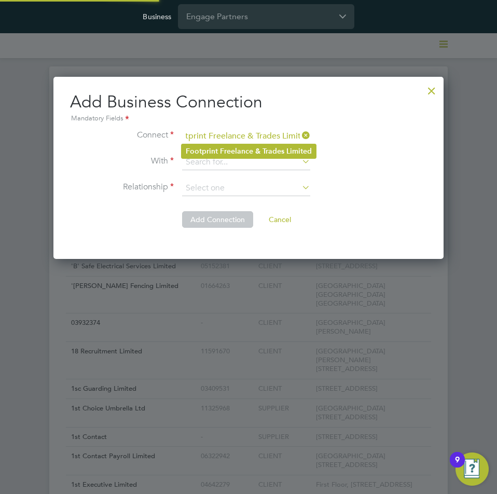
type input "Footprint Freelance & Trades Limited"
click at [228, 148] on b "Freelance" at bounding box center [236, 151] width 33 height 9
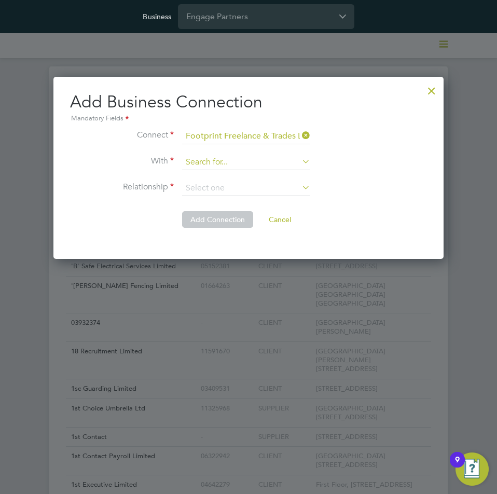
drag, startPoint x: 262, startPoint y: 161, endPoint x: 263, endPoint y: 156, distance: 5.8
click at [262, 161] on input at bounding box center [246, 163] width 128 height 16
paste input "Clipper Contracting Group Ltd"
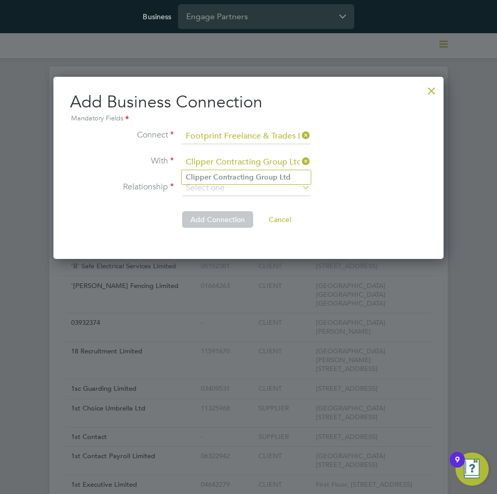
type input "Clipper Contracting Group Ltd"
click at [233, 178] on b "Contracting" at bounding box center [233, 177] width 40 height 9
click at [235, 191] on input at bounding box center [246, 188] width 128 height 16
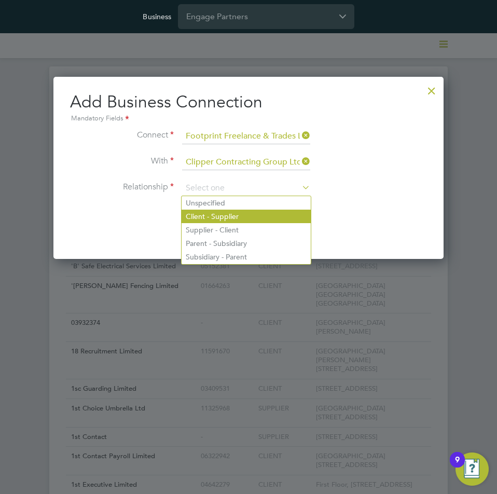
click at [235, 218] on li "Client - Supplier" at bounding box center [245, 215] width 129 height 13
type input "Client - Supplier"
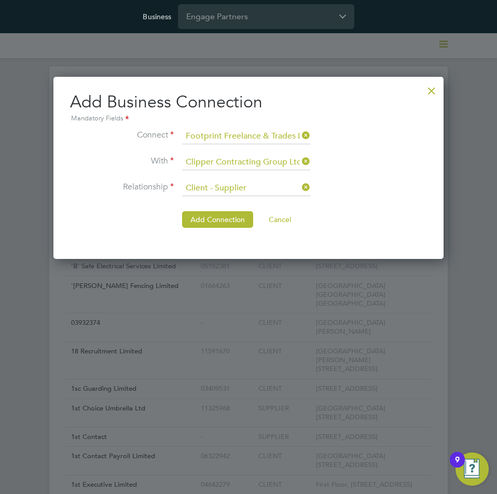
click at [208, 216] on button "Add Connection" at bounding box center [217, 219] width 71 height 17
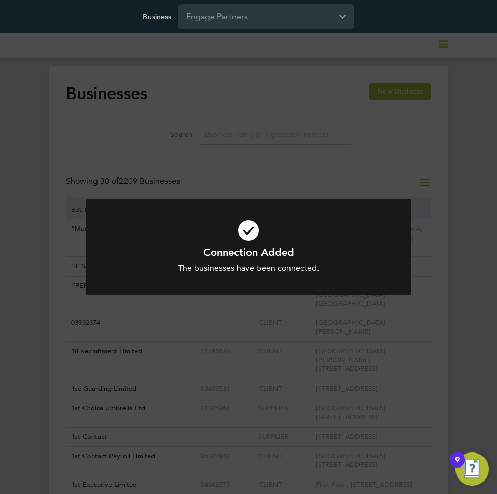
click at [430, 183] on div "Connection Added The businesses have been connected. Cancel Okay" at bounding box center [248, 247] width 497 height 494
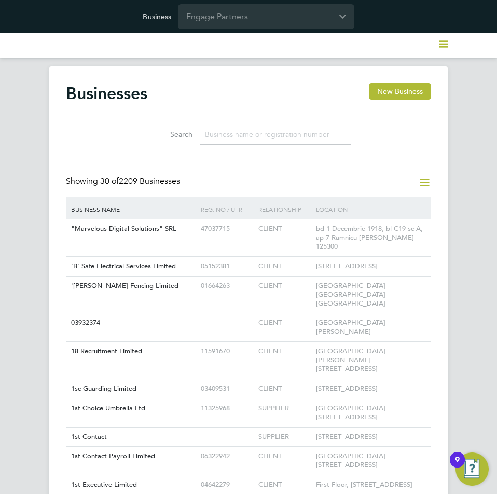
click at [427, 183] on icon at bounding box center [424, 182] width 13 height 13
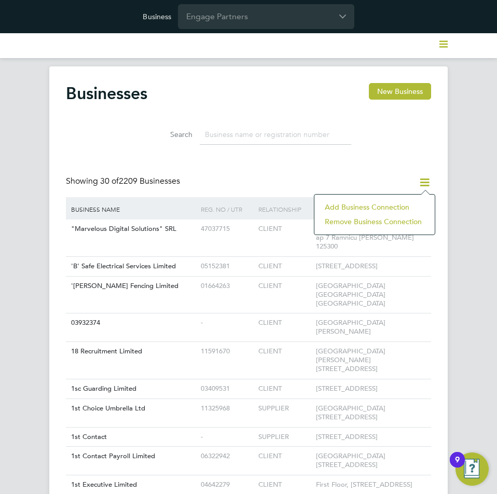
click at [388, 206] on li "Add Business Connection" at bounding box center [374, 207] width 110 height 15
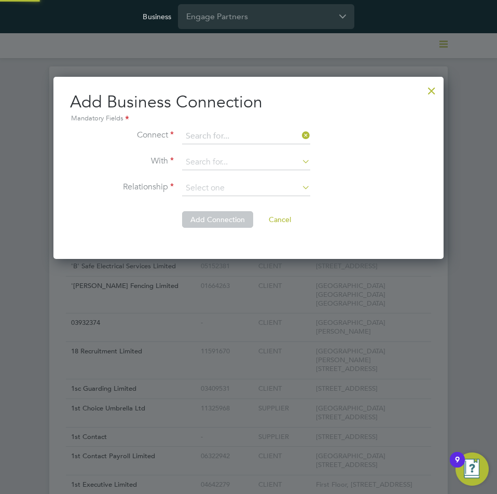
scroll to position [183, 390]
paste input "Footprint Freelance & Trades Limited"
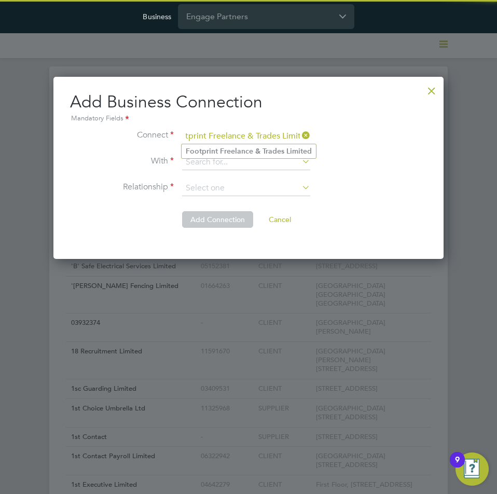
type input "Footprint Freelance & Trades Limited"
click at [237, 153] on b "Freelance" at bounding box center [236, 151] width 33 height 9
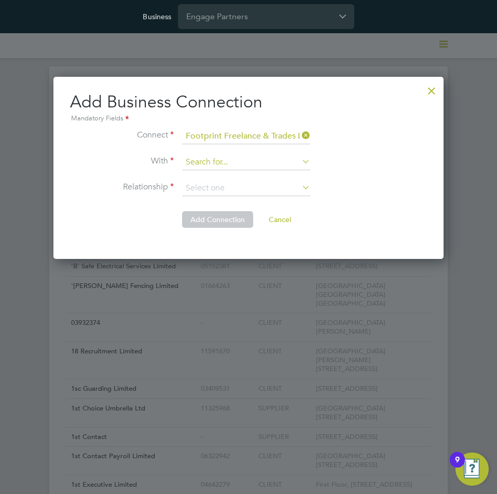
click at [242, 166] on input at bounding box center [246, 163] width 128 height 16
paste input "Crest Plus Operations Limited"
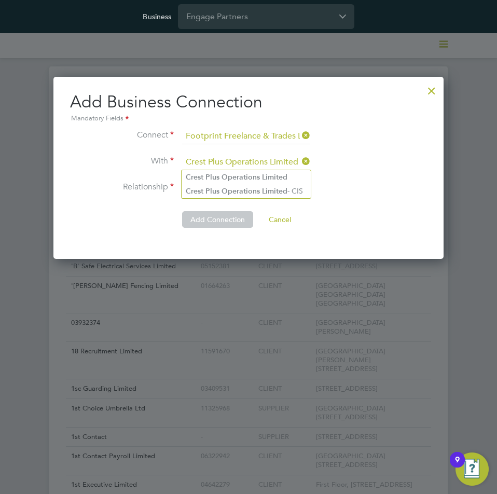
type input "Crest Plus Operations Limited"
click at [226, 174] on b "Operations" at bounding box center [240, 177] width 38 height 9
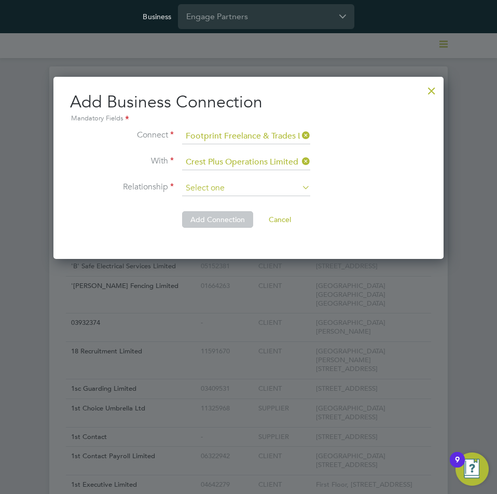
click at [224, 189] on input at bounding box center [246, 188] width 128 height 16
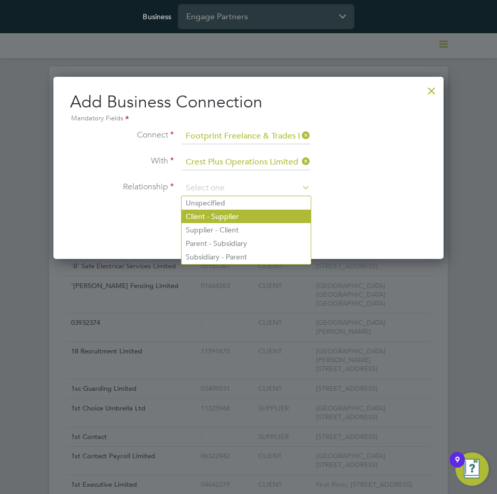
click at [224, 215] on li "Client - Supplier" at bounding box center [245, 215] width 129 height 13
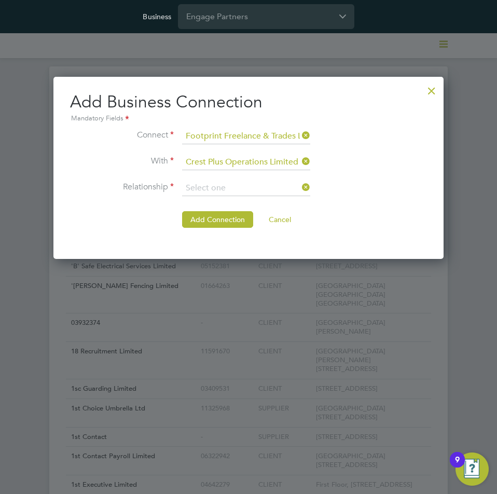
type input "Client - Supplier"
click at [200, 218] on button "Add Connection" at bounding box center [217, 219] width 71 height 17
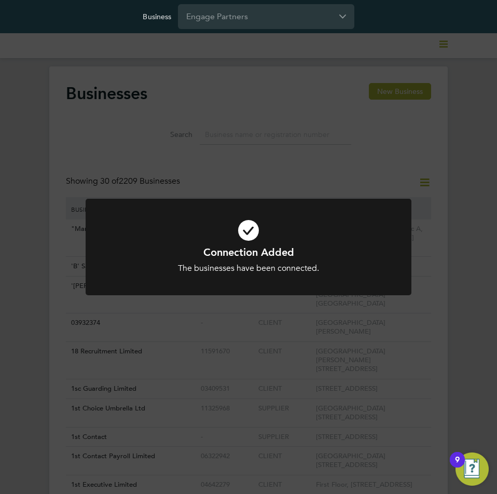
click at [419, 181] on div "Connection Added The businesses have been connected. Cancel Okay" at bounding box center [248, 247] width 497 height 494
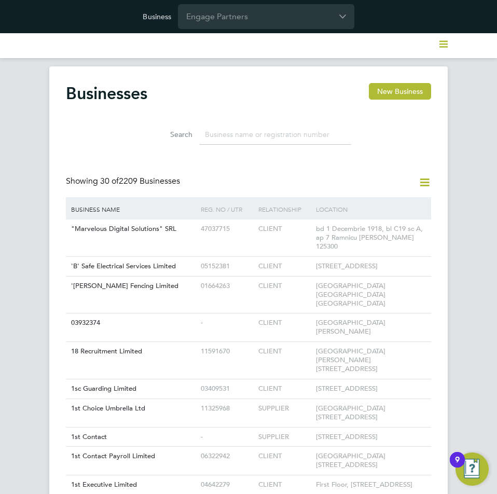
click at [426, 188] on icon at bounding box center [424, 182] width 13 height 13
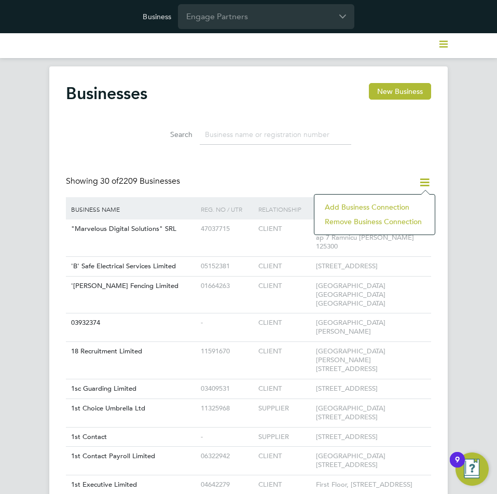
click at [405, 201] on li "Add Business Connection" at bounding box center [374, 207] width 110 height 15
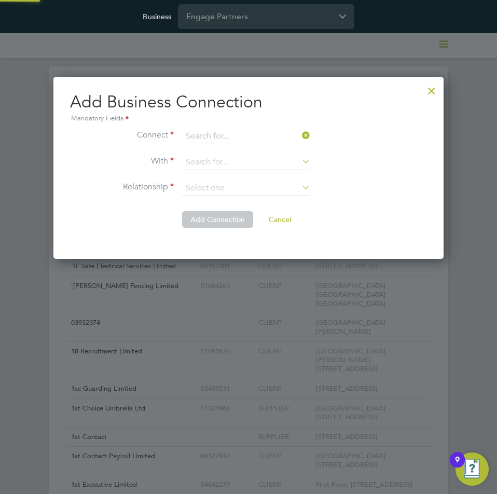
scroll to position [183, 390]
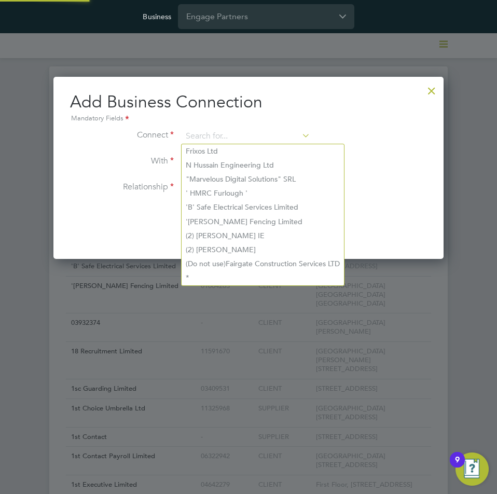
paste input "Footprint Freelance & Trades Limited"
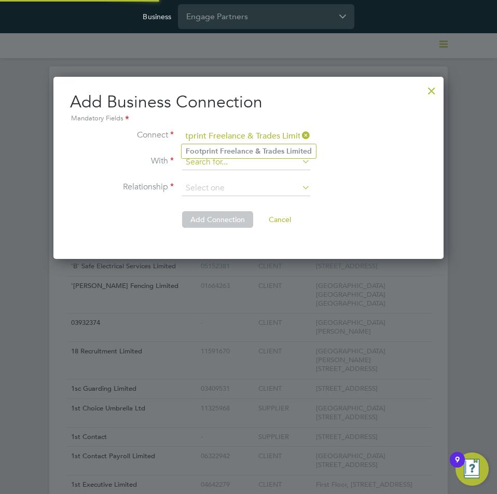
type input "Footprint Freelance & Trades Limited"
click at [231, 150] on b "Freelance" at bounding box center [236, 151] width 33 height 9
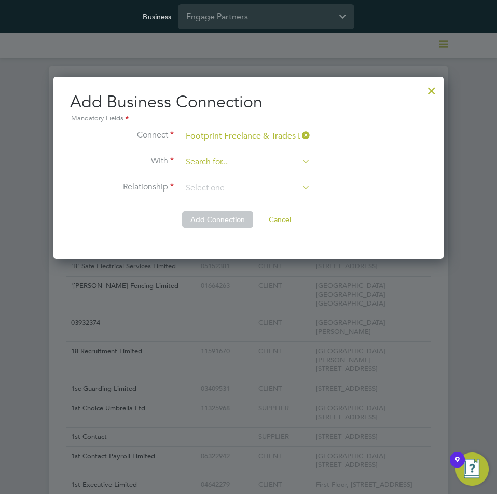
click at [248, 162] on input at bounding box center [246, 163] width 128 height 16
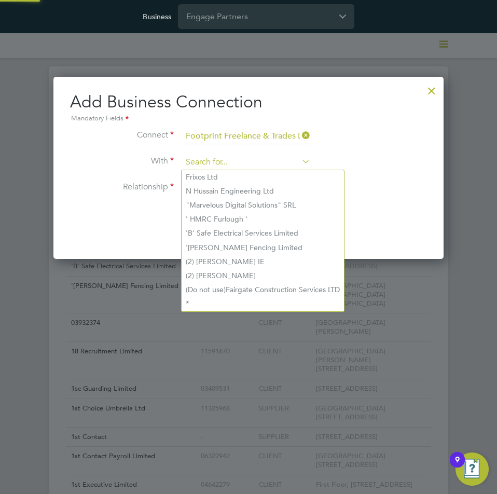
paste input "Emerald Sales Limited"
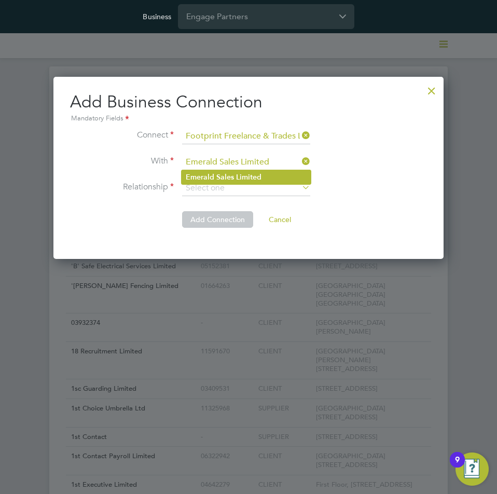
type input "Emerald Sales Limited"
click at [232, 174] on b "Sales" at bounding box center [225, 177] width 18 height 9
click at [232, 193] on input at bounding box center [246, 188] width 128 height 16
click at [228, 216] on li "Client - Supplier" at bounding box center [245, 215] width 129 height 13
type input "Client - Supplier"
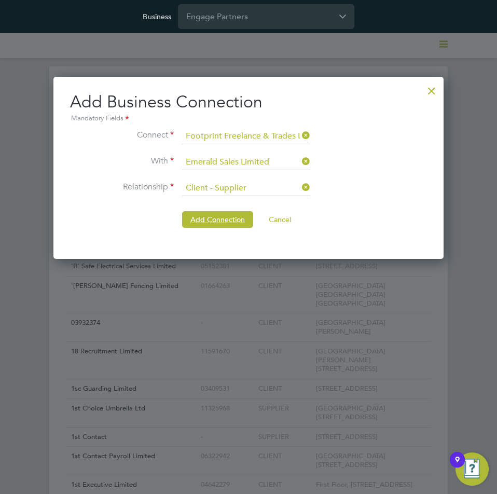
click at [197, 219] on button "Add Connection" at bounding box center [217, 219] width 71 height 17
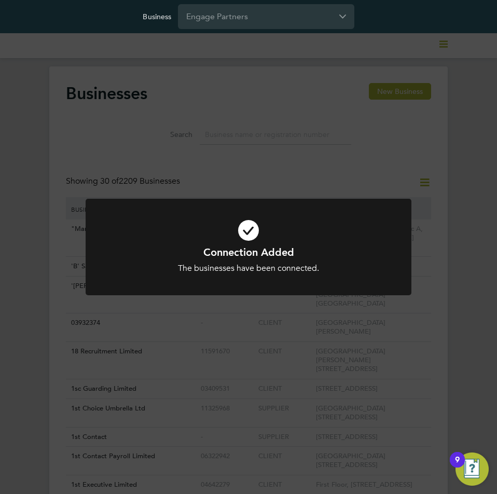
drag, startPoint x: 420, startPoint y: 170, endPoint x: 419, endPoint y: 176, distance: 5.7
click at [420, 170] on div "Connection Added The businesses have been connected. Cancel Okay" at bounding box center [248, 247] width 497 height 494
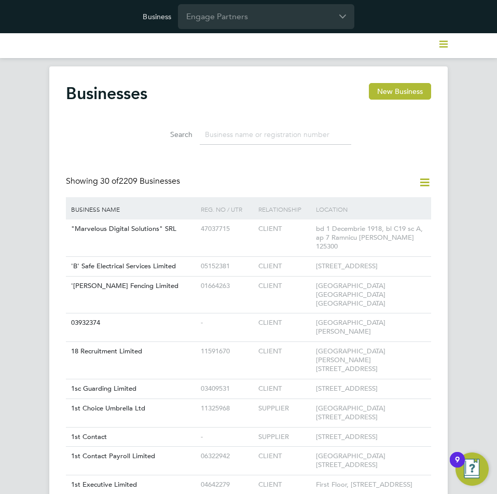
click at [422, 182] on icon at bounding box center [424, 182] width 13 height 13
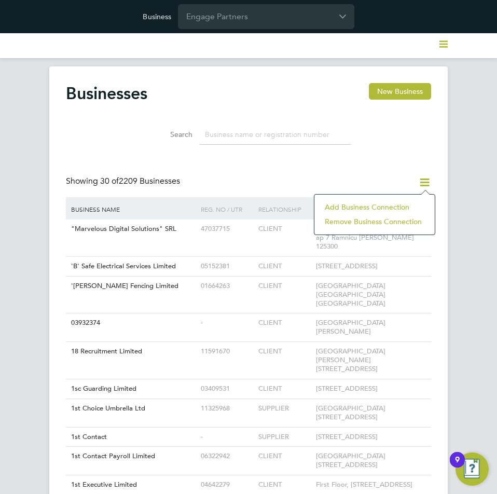
drag, startPoint x: 386, startPoint y: 203, endPoint x: 385, endPoint y: 198, distance: 5.3
click at [385, 203] on li "Add Business Connection" at bounding box center [374, 207] width 110 height 15
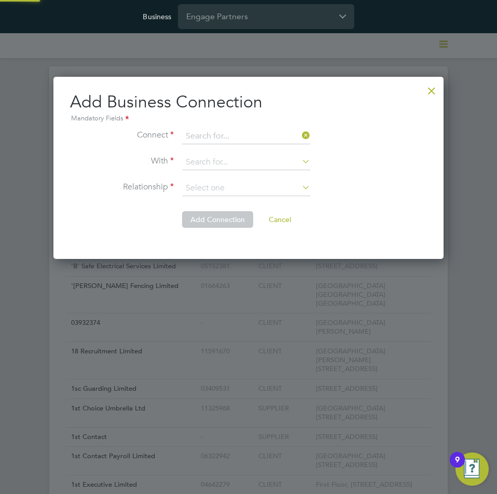
scroll to position [183, 390]
paste input "Footprint Freelance & Trades Limited"
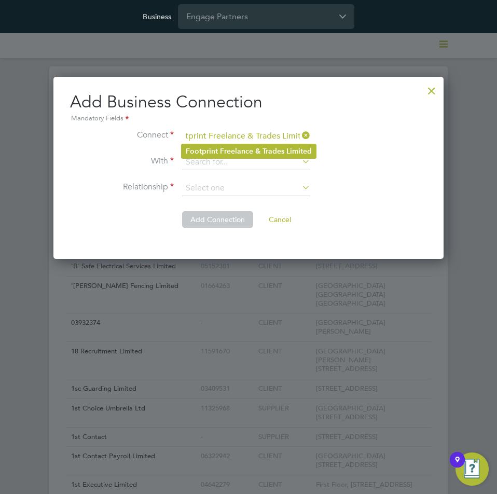
type input "Footprint Freelance & Trades Limited"
click at [227, 151] on b "Freelance" at bounding box center [236, 151] width 33 height 9
click at [251, 155] on input at bounding box center [246, 163] width 128 height 16
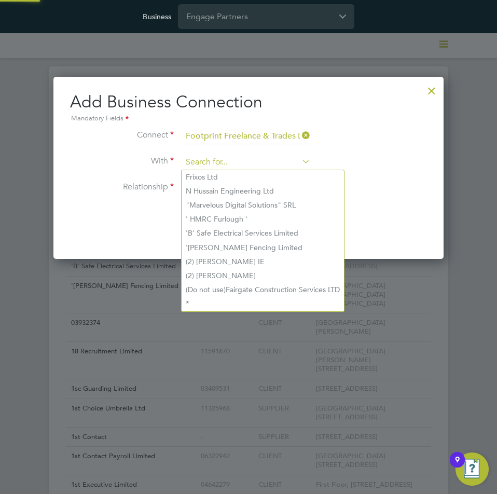
paste input "ForeTwo Group Limited"
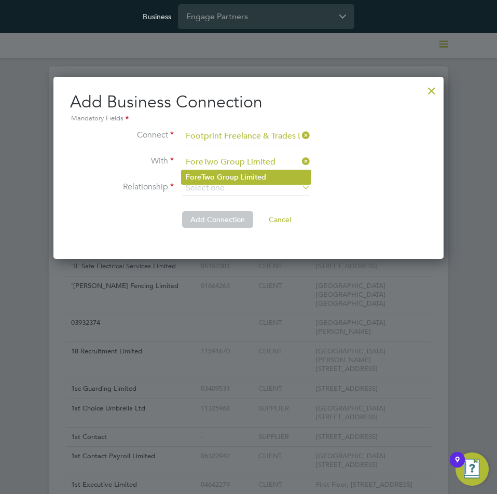
type input "ForeTwo Group Limited"
click at [217, 178] on b "Group" at bounding box center [228, 177] width 22 height 9
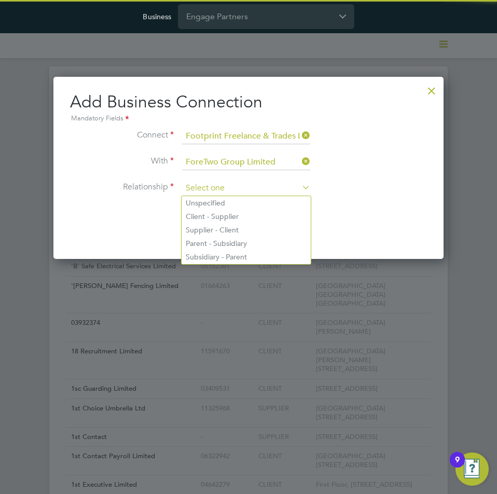
click at [223, 185] on input at bounding box center [246, 188] width 128 height 16
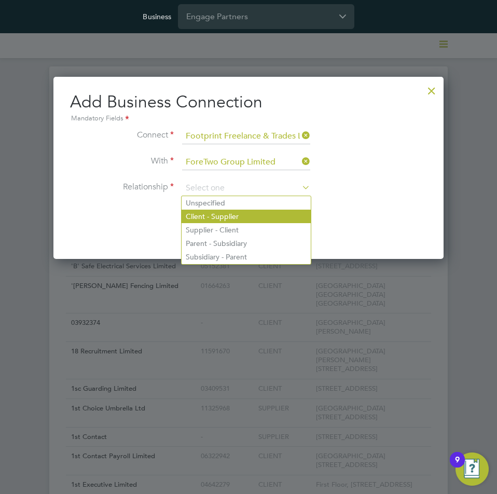
click at [227, 214] on li "Client - Supplier" at bounding box center [245, 215] width 129 height 13
type input "Client - Supplier"
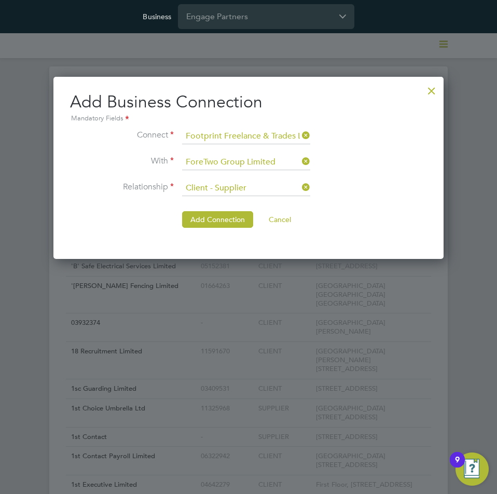
click at [209, 221] on button "Add Connection" at bounding box center [217, 219] width 71 height 17
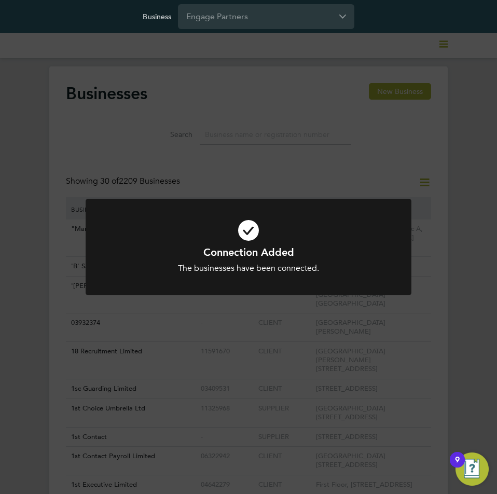
click at [387, 165] on div "Connection Added The businesses have been connected. Cancel Okay" at bounding box center [248, 247] width 497 height 494
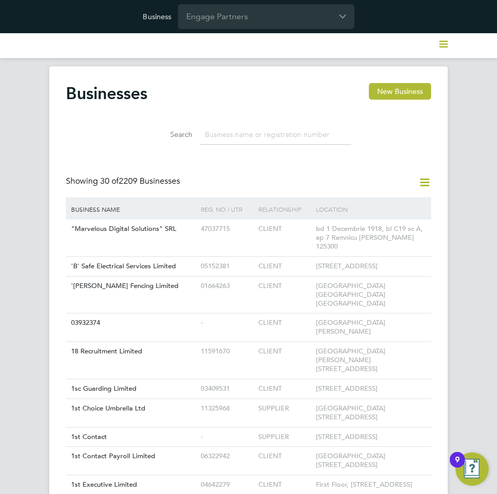
click at [426, 181] on icon at bounding box center [424, 182] width 13 height 13
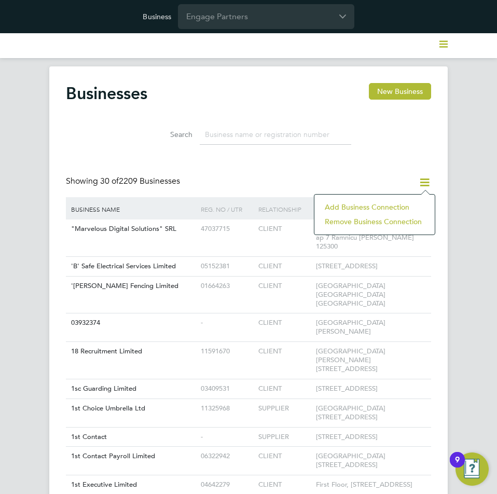
click at [390, 198] on div "Add Business Connection Remove Business Connection" at bounding box center [374, 214] width 121 height 40
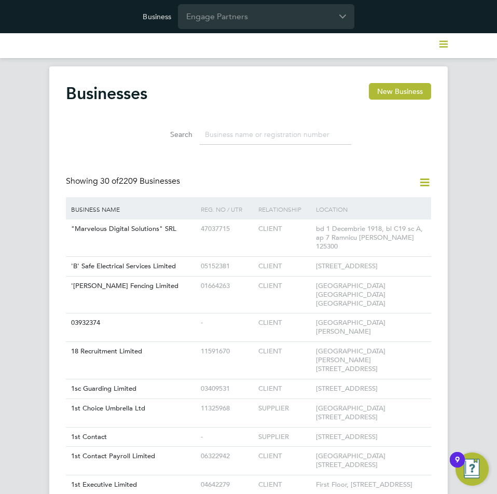
click at [423, 182] on icon at bounding box center [424, 182] width 13 height 13
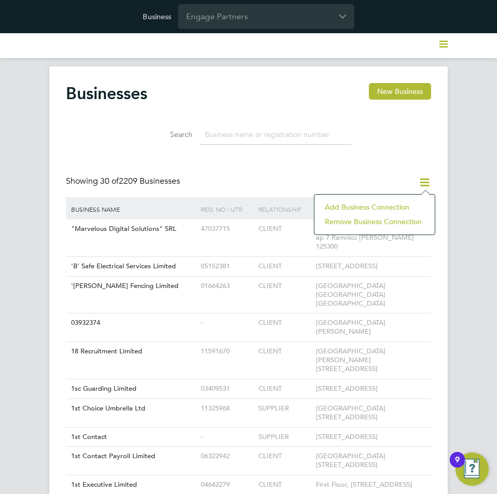
click at [397, 205] on li "Add Business Connection" at bounding box center [374, 207] width 110 height 15
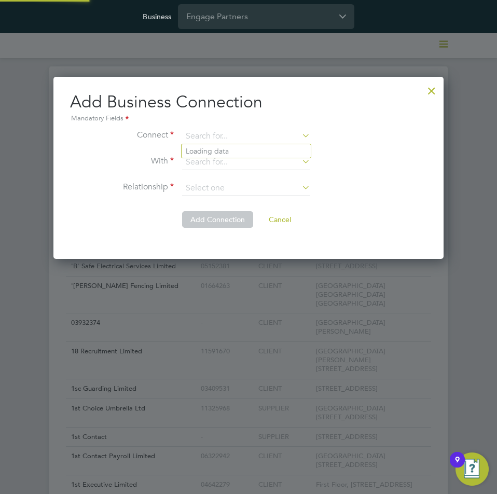
scroll to position [183, 390]
paste input "Footprint Freelance & Trades Limited"
type input "Footprint Freelance & Trades Limited"
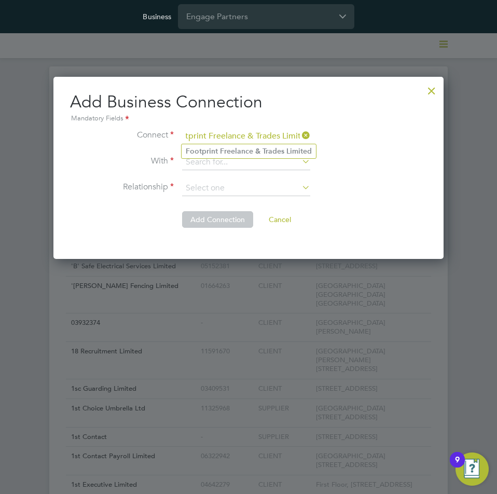
scroll to position [0, 0]
click at [234, 132] on input at bounding box center [246, 137] width 128 height 16
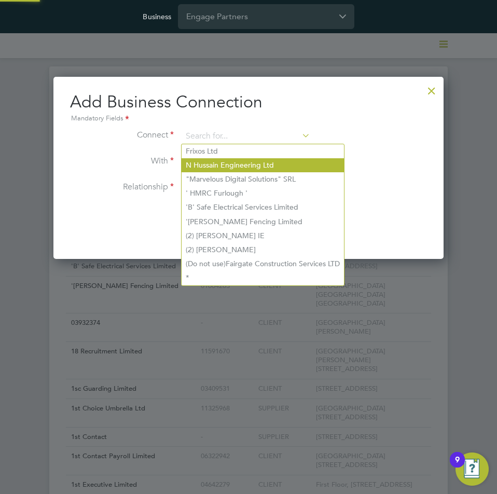
paste input "Footprint Freelance & Trades Limited"
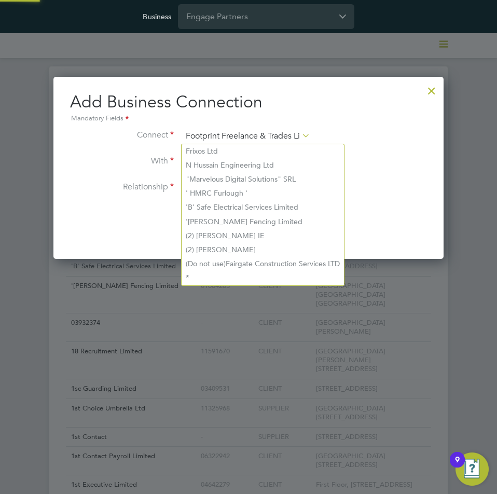
scroll to position [0, 16]
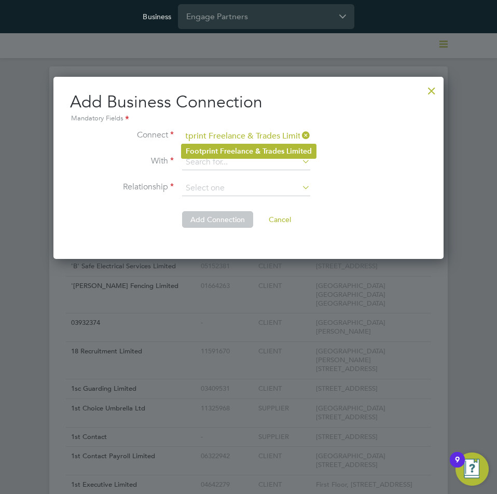
type input "Footprint Freelance & Trades Limited"
click at [223, 149] on b "Freelance" at bounding box center [236, 151] width 33 height 9
click at [267, 158] on input at bounding box center [246, 163] width 128 height 16
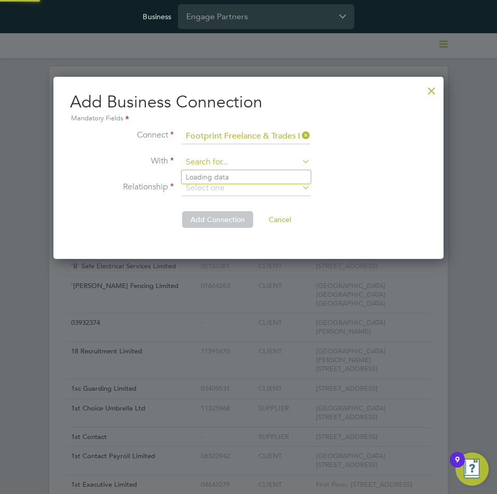
paste input "Liquid [DATE] Limited"
type input "Liquid [DATE] Limited"
click at [226, 175] on b "[DATE]" at bounding box center [220, 177] width 23 height 9
click at [231, 192] on input at bounding box center [246, 188] width 128 height 16
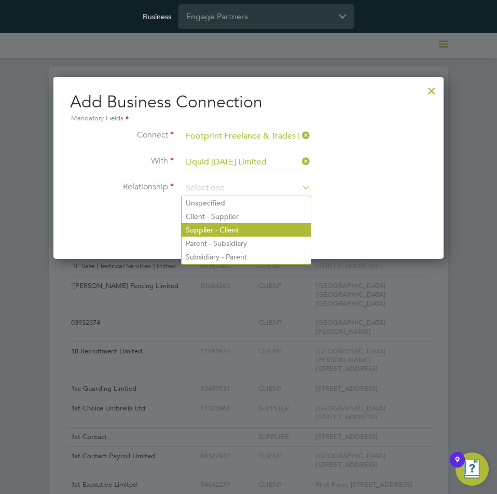
drag, startPoint x: 225, startPoint y: 214, endPoint x: 211, endPoint y: 223, distance: 17.3
click at [225, 214] on li "Client - Supplier" at bounding box center [245, 215] width 129 height 13
type input "Client - Supplier"
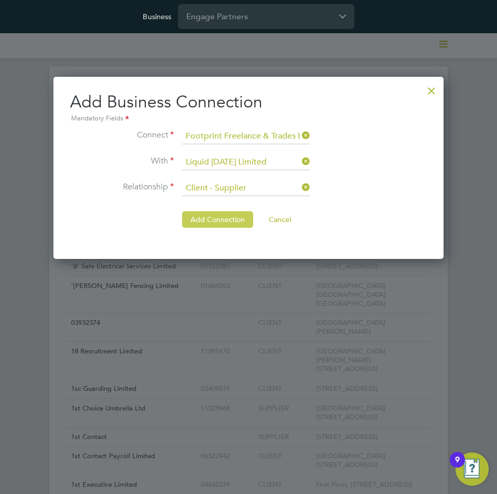
click at [209, 223] on button "Add Connection" at bounding box center [217, 219] width 71 height 17
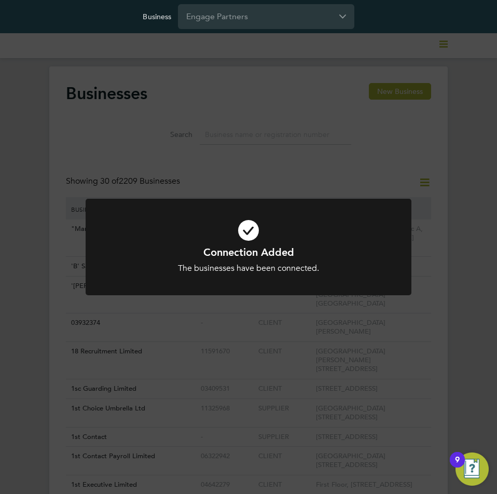
drag, startPoint x: 278, startPoint y: 171, endPoint x: 374, endPoint y: 153, distance: 97.5
click at [278, 171] on div "Connection Added The businesses have been connected. Cancel Okay" at bounding box center [248, 247] width 497 height 494
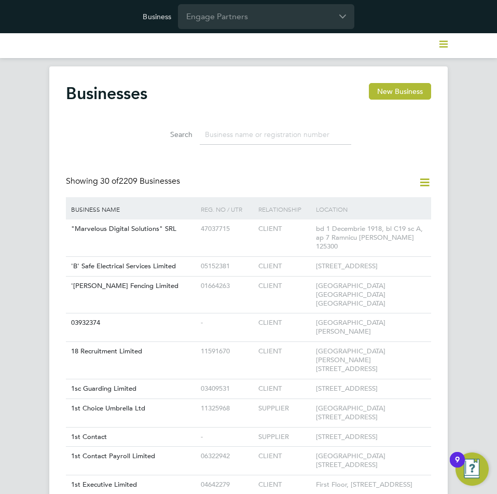
click at [423, 180] on icon at bounding box center [424, 182] width 13 height 13
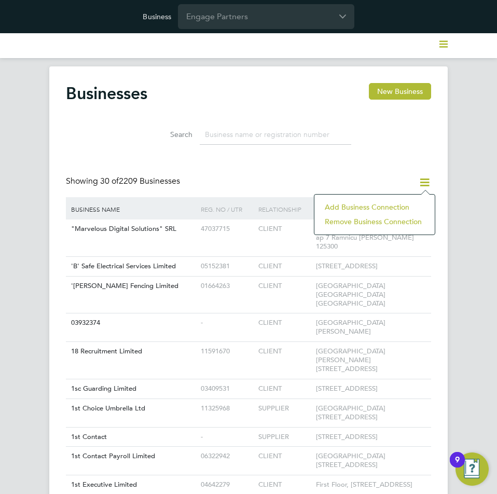
click at [374, 204] on li "Add Business Connection" at bounding box center [374, 207] width 110 height 15
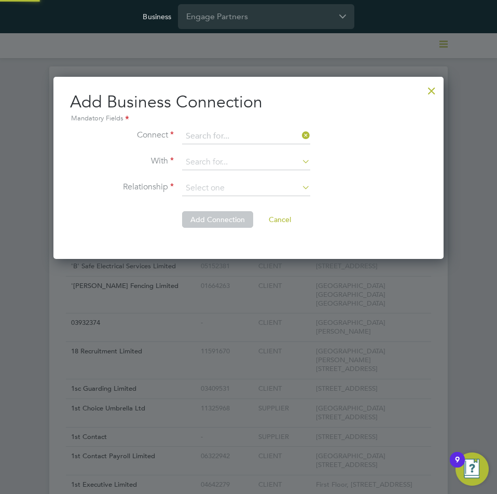
scroll to position [183, 390]
paste input "Footprint Freelance & Trades Limited"
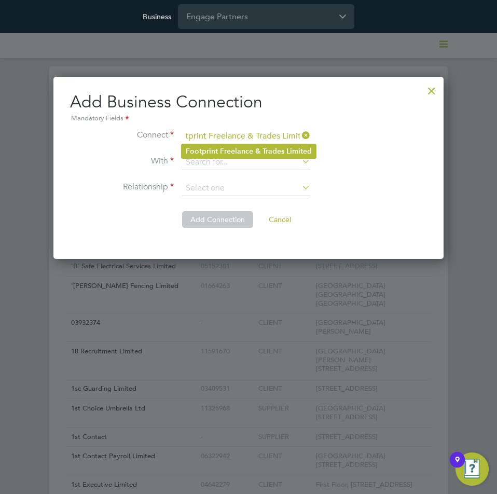
type input "Footprint Freelance & Trades Limited"
click at [249, 147] on b "Freelance" at bounding box center [236, 151] width 33 height 9
click at [185, 168] on input at bounding box center [246, 163] width 128 height 16
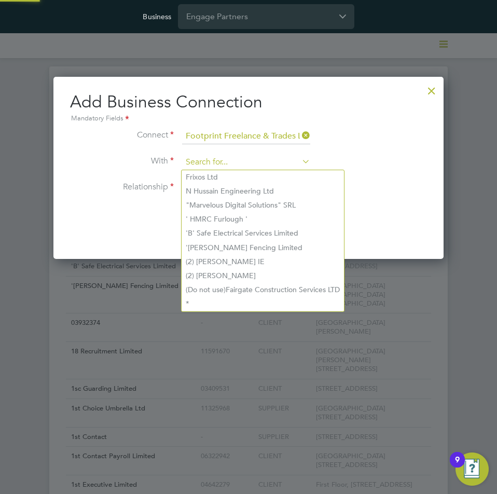
paste input "NWM Commercial Ltd"
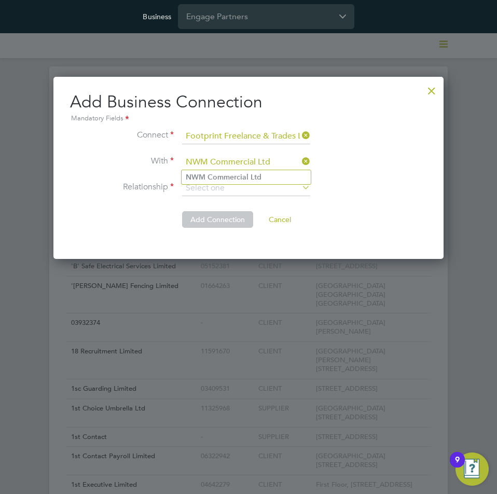
type input "NWM Commercial Ltd"
click at [234, 178] on b "Commercial" at bounding box center [227, 177] width 41 height 9
click at [234, 193] on input at bounding box center [246, 188] width 128 height 16
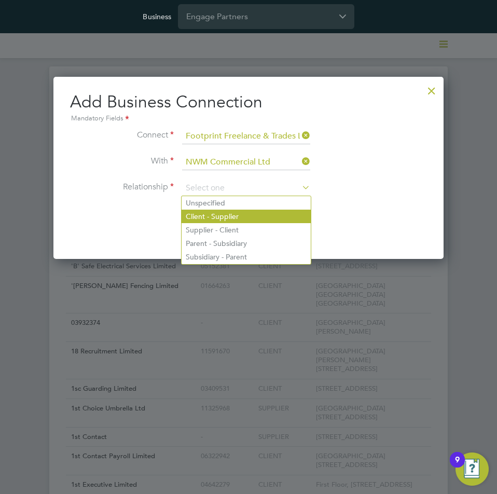
click at [233, 213] on li "Client - Supplier" at bounding box center [245, 215] width 129 height 13
type input "Client - Supplier"
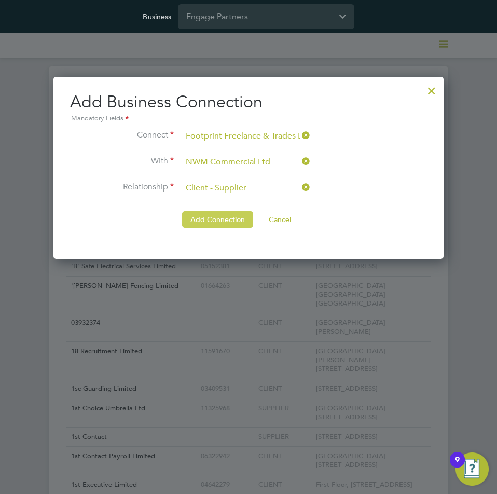
click at [217, 219] on button "Add Connection" at bounding box center [217, 219] width 71 height 17
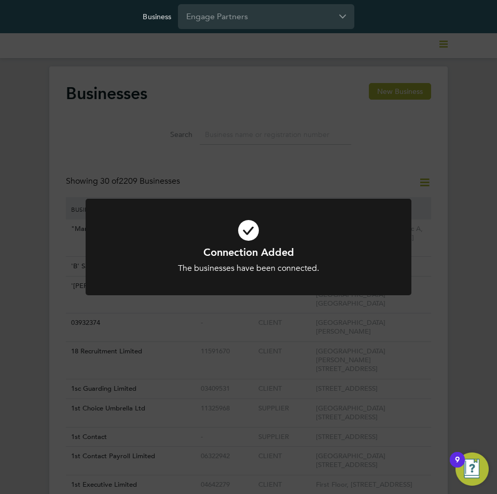
drag, startPoint x: 432, startPoint y: 160, endPoint x: 432, endPoint y: 170, distance: 9.3
click at [432, 160] on div "Connection Added The businesses have been connected. Cancel Okay" at bounding box center [248, 247] width 497 height 494
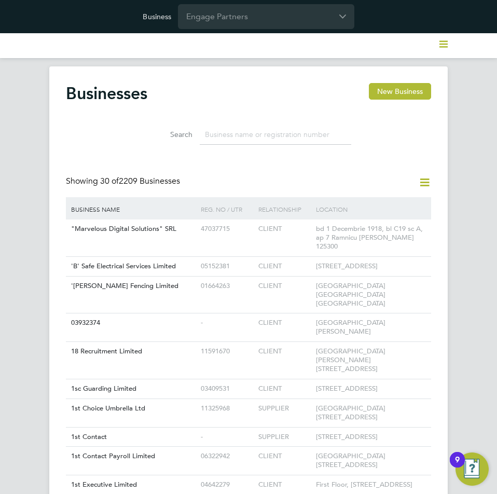
click at [420, 187] on icon at bounding box center [424, 182] width 13 height 13
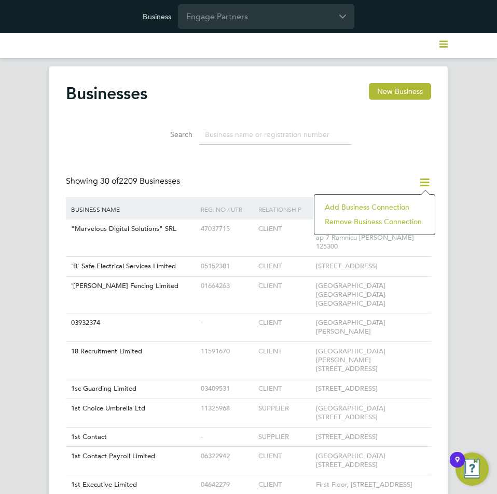
click at [387, 200] on li "Add Business Connection" at bounding box center [374, 207] width 110 height 15
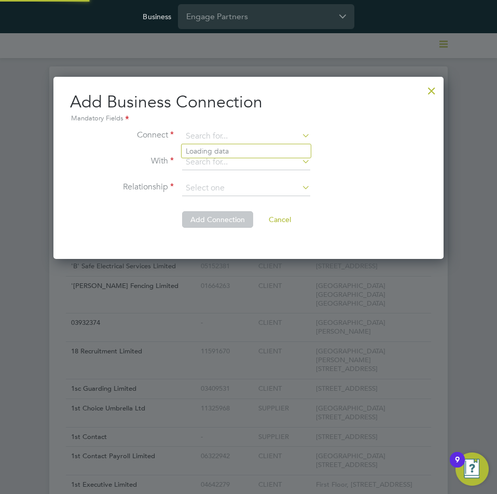
scroll to position [183, 390]
paste input "Footprint Freelance & Trades Limited"
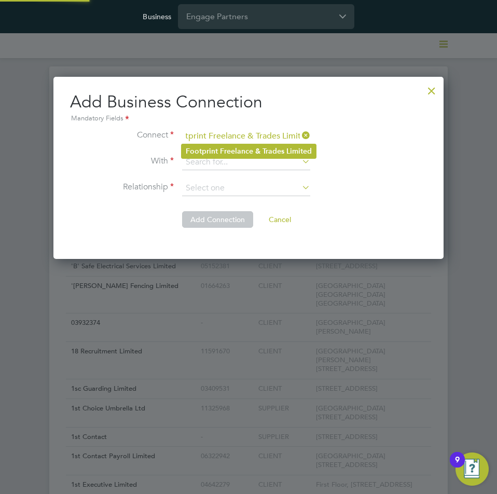
type input "Footprint Freelance & Trades Limited"
click at [243, 147] on b "Freelance" at bounding box center [236, 151] width 33 height 9
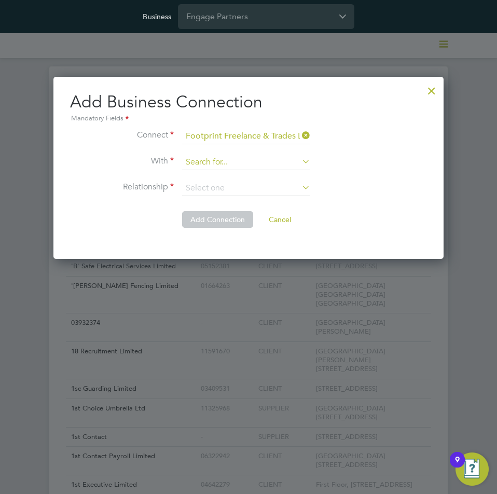
click at [270, 161] on input at bounding box center [246, 163] width 128 height 16
paste input "Omnia Outsourcing Limited"
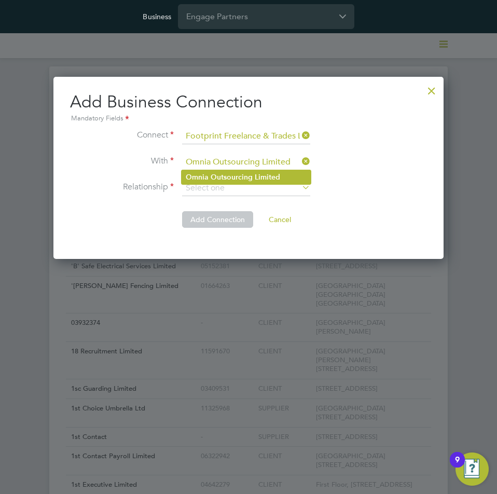
type input "Omnia Outsourcing Limited"
click at [248, 174] on b "Outsourcing" at bounding box center [232, 177] width 42 height 9
click at [243, 190] on input at bounding box center [246, 188] width 128 height 16
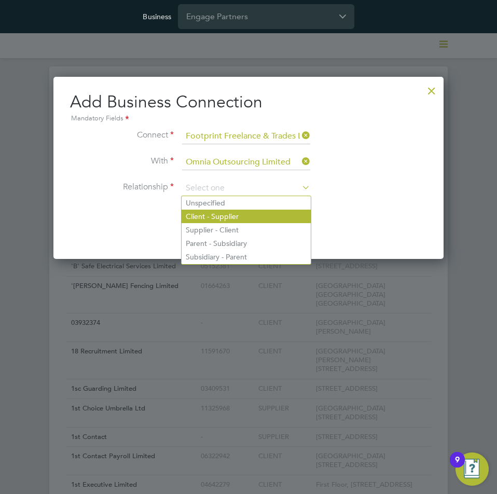
click at [231, 216] on li "Client - Supplier" at bounding box center [245, 215] width 129 height 13
type input "Client - Supplier"
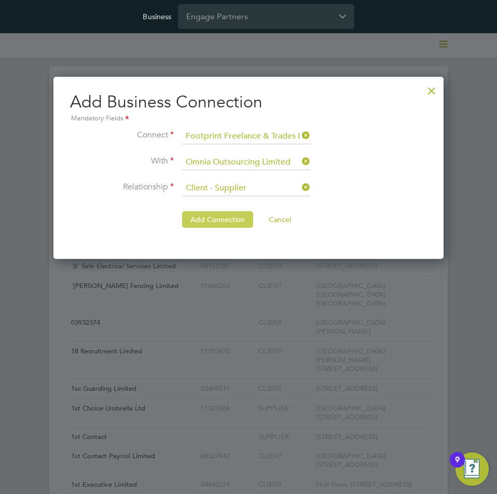
click at [212, 218] on button "Add Connection" at bounding box center [217, 219] width 71 height 17
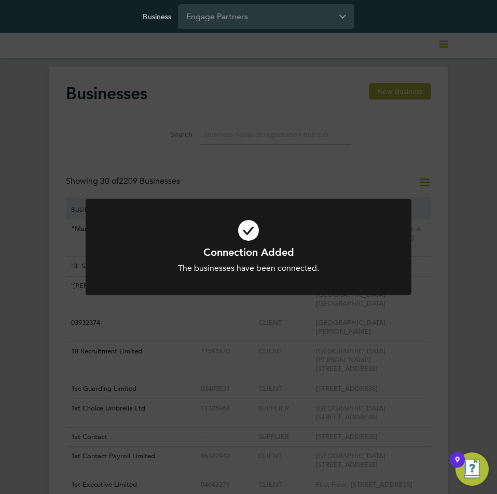
click at [437, 179] on div "Connection Added The businesses have been connected. Cancel Okay" at bounding box center [248, 247] width 497 height 494
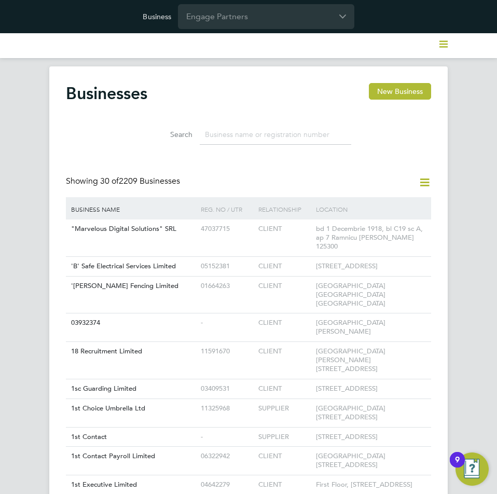
click at [424, 184] on icon at bounding box center [424, 182] width 13 height 13
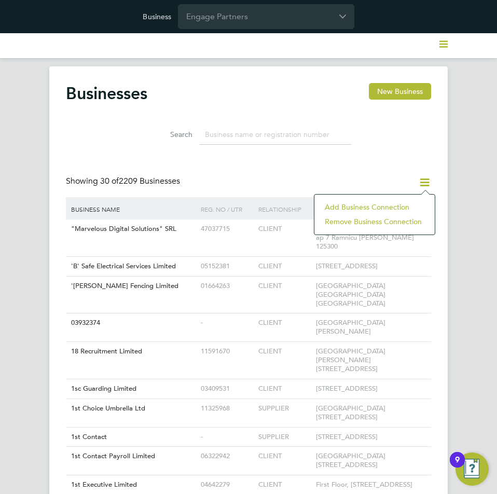
click at [389, 203] on li "Add Business Connection" at bounding box center [374, 207] width 110 height 15
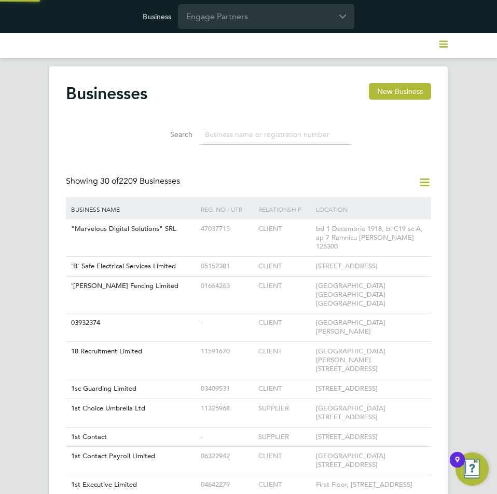
scroll to position [183, 390]
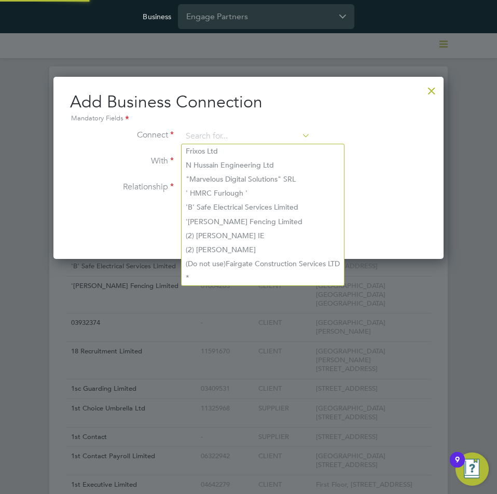
paste input "Footprint Freelance & Trades Limited"
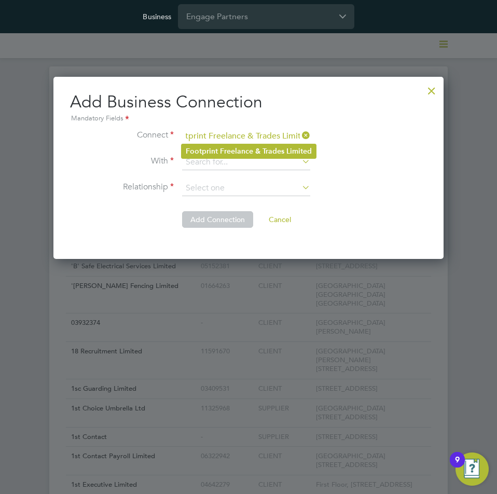
type input "Footprint Freelance & Trades Limited"
click at [225, 151] on b "Freelance" at bounding box center [236, 151] width 33 height 9
click at [200, 162] on input at bounding box center [246, 163] width 128 height 16
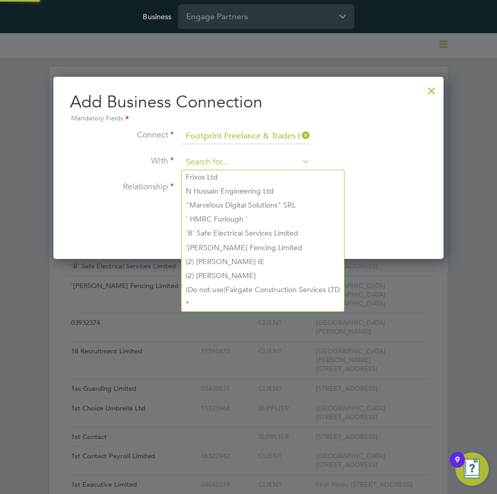
paste input "Orbital Management Services Limited"
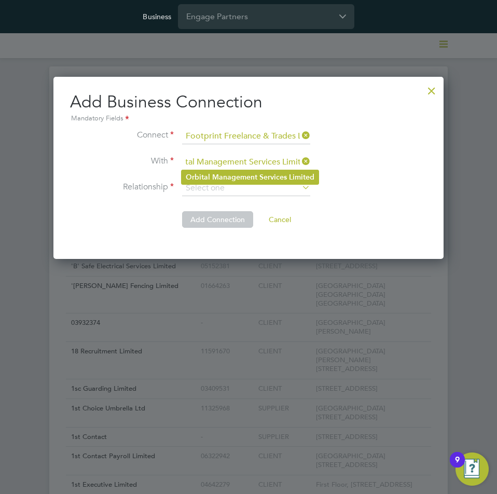
type input "Orbital Management Services Limited"
click at [210, 172] on li "Orbital Management Services Limited" at bounding box center [249, 177] width 137 height 14
click at [223, 188] on input at bounding box center [246, 188] width 128 height 16
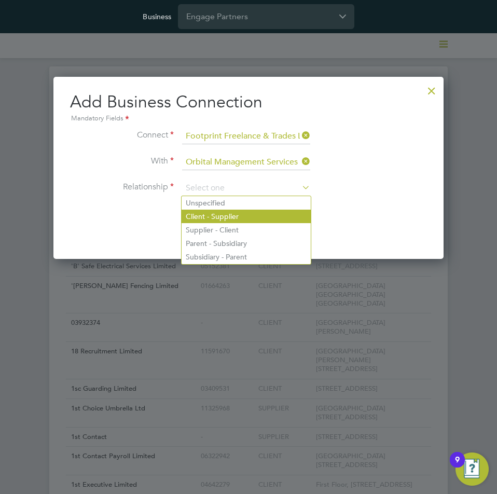
click at [222, 215] on li "Client - Supplier" at bounding box center [245, 215] width 129 height 13
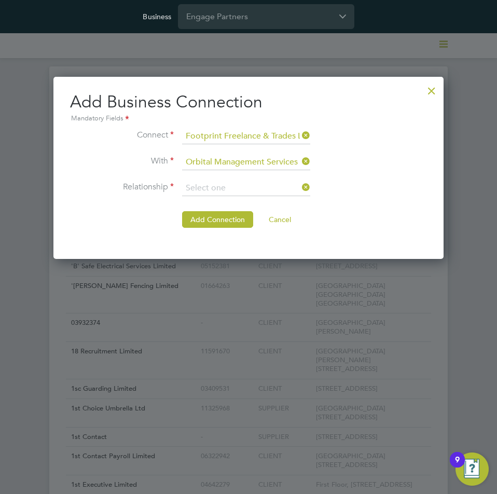
type input "Client - Supplier"
click at [200, 219] on button "Add Connection" at bounding box center [217, 219] width 71 height 17
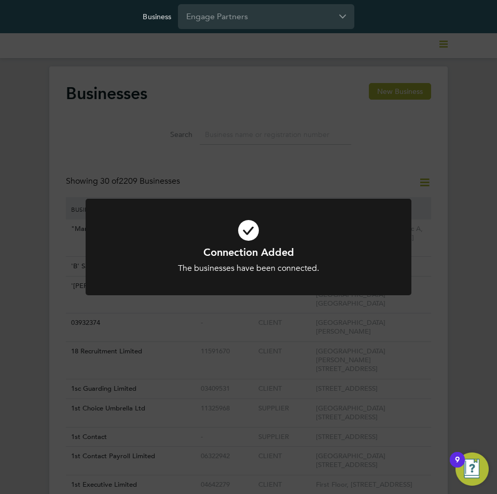
click at [469, 141] on div "Connection Added The businesses have been connected. Cancel Okay" at bounding box center [248, 247] width 497 height 494
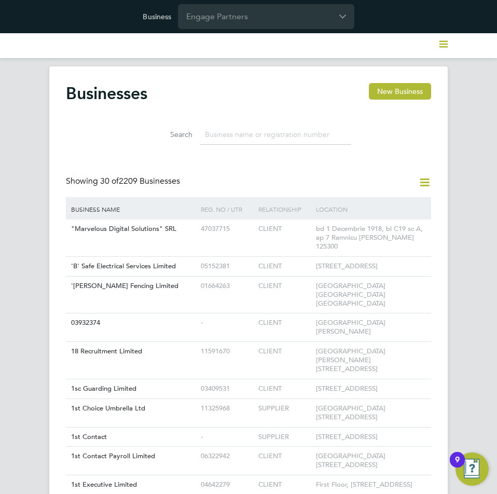
click at [429, 180] on icon at bounding box center [424, 182] width 13 height 13
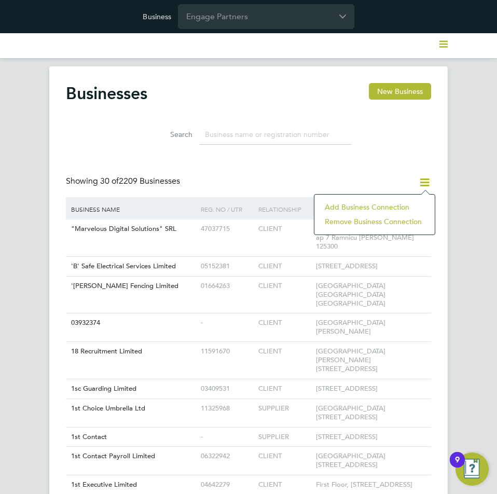
click at [379, 205] on li "Add Business Connection" at bounding box center [374, 207] width 110 height 15
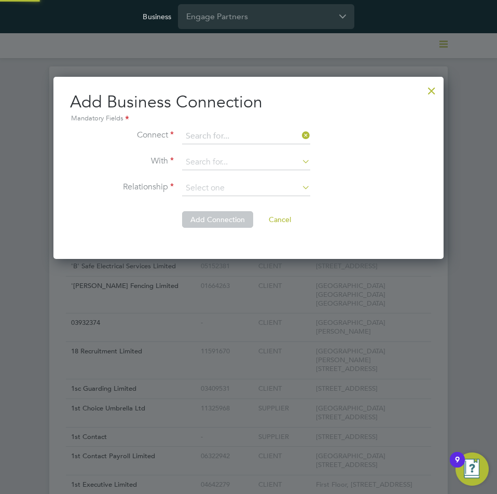
scroll to position [183, 390]
paste input "Footprint Freelance & Trades Limited"
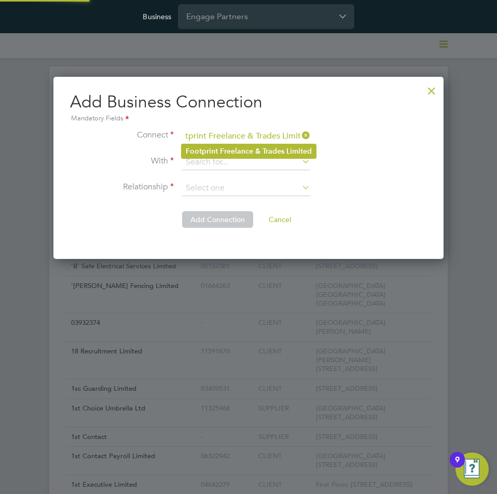
type input "Footprint Freelance & Trades Limited"
click at [250, 154] on b "Freelance" at bounding box center [236, 151] width 33 height 9
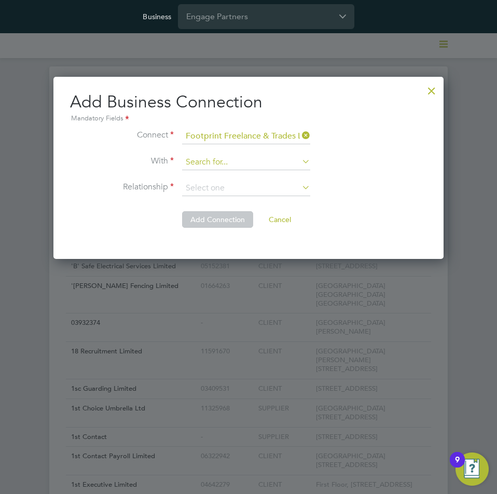
click at [236, 159] on input at bounding box center [246, 163] width 128 height 16
paste input "Orbital Umbrella Ltd"
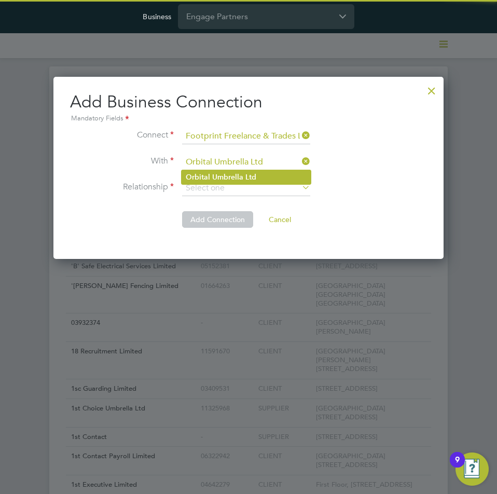
type input "Orbital Umbrella Ltd"
click at [235, 175] on b "Umbrella" at bounding box center [227, 177] width 31 height 9
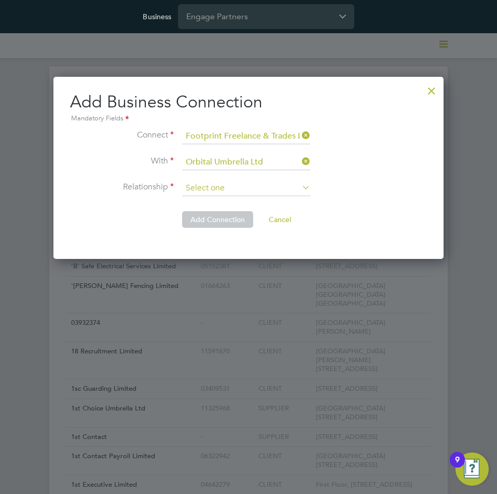
click at [235, 191] on input at bounding box center [246, 188] width 128 height 16
click at [230, 211] on li "Client - Supplier" at bounding box center [245, 215] width 129 height 13
type input "Client - Supplier"
click at [211, 215] on button "Add Connection" at bounding box center [217, 219] width 71 height 17
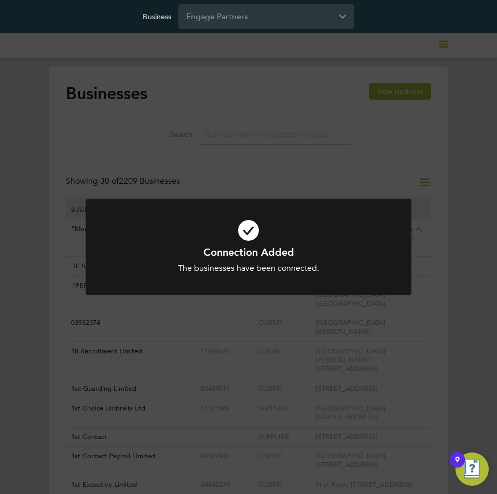
click at [481, 176] on div "Connection Added The businesses have been connected. Cancel Okay" at bounding box center [248, 247] width 497 height 494
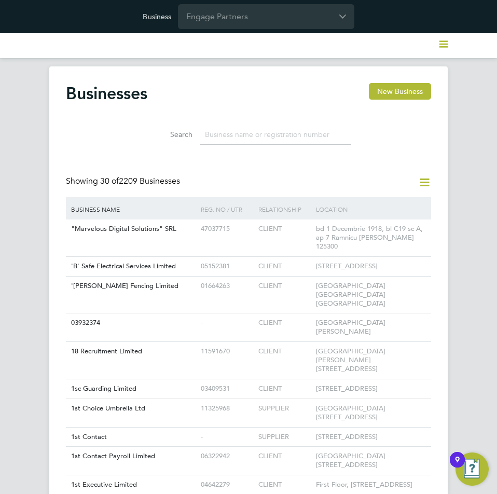
click at [419, 185] on icon at bounding box center [424, 182] width 13 height 13
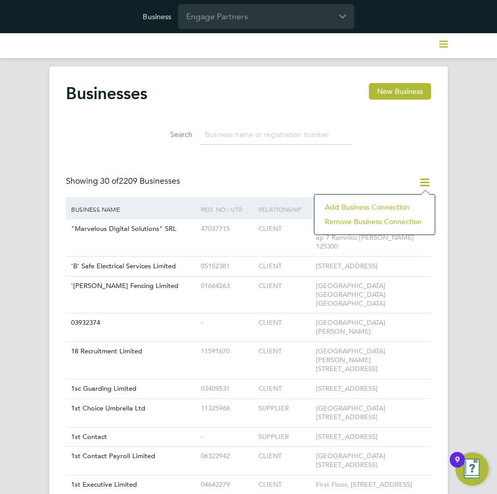
click at [385, 201] on li "Add Business Connection" at bounding box center [374, 207] width 110 height 15
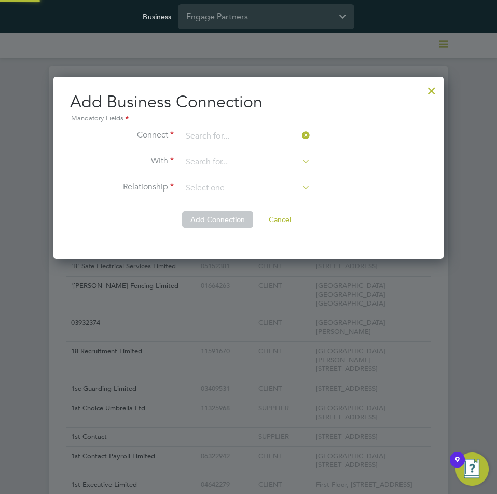
scroll to position [183, 390]
paste input "Footprint Freelance & Trades Limited"
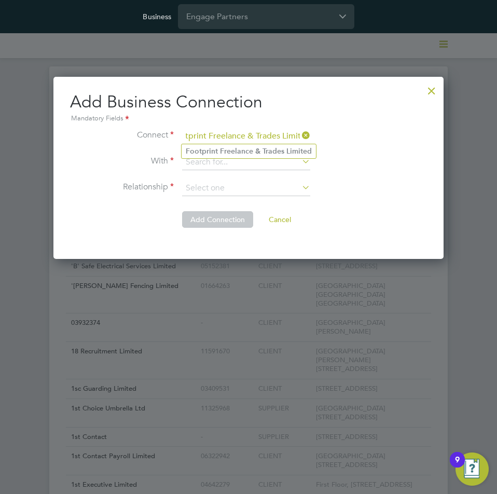
type input "Footprint Freelance & Trades Limited"
click at [225, 149] on b "Freelance" at bounding box center [236, 151] width 33 height 9
click at [245, 162] on input at bounding box center [246, 163] width 128 height 16
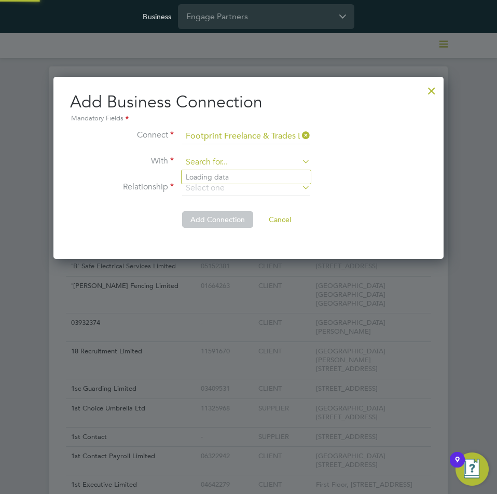
paste input "Payme Ltd"
drag, startPoint x: 237, startPoint y: 174, endPoint x: 237, endPoint y: 180, distance: 6.2
click at [237, 177] on li "PAYME LTD" at bounding box center [245, 177] width 129 height 14
type input "PAYME LTD"
click at [238, 186] on input at bounding box center [246, 188] width 128 height 16
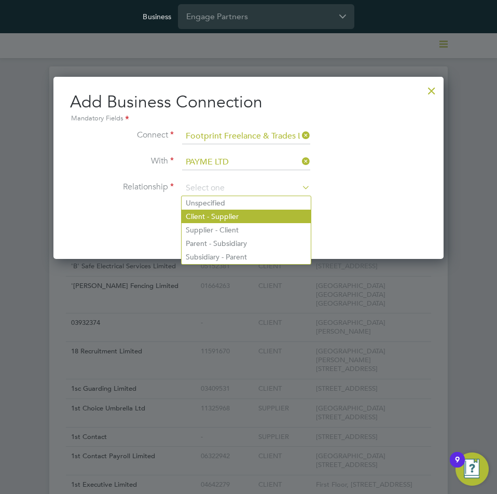
click at [222, 212] on li "Client - Supplier" at bounding box center [245, 215] width 129 height 13
type input "Client - Supplier"
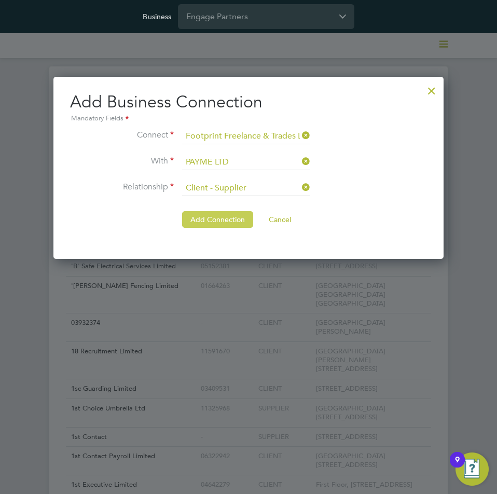
click at [211, 215] on button "Add Connection" at bounding box center [217, 219] width 71 height 17
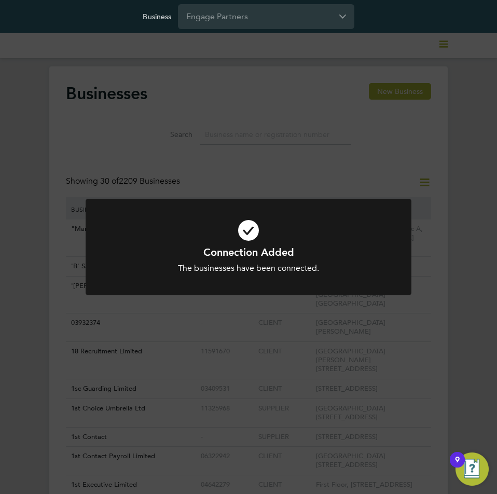
click at [390, 184] on div "Connection Added The businesses have been connected. Cancel Okay" at bounding box center [248, 247] width 497 height 494
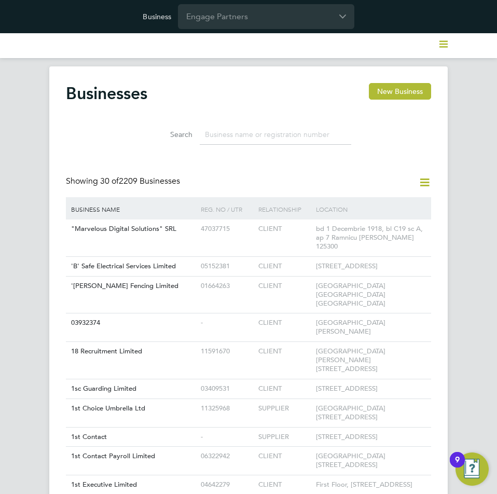
click at [425, 184] on icon at bounding box center [424, 182] width 13 height 13
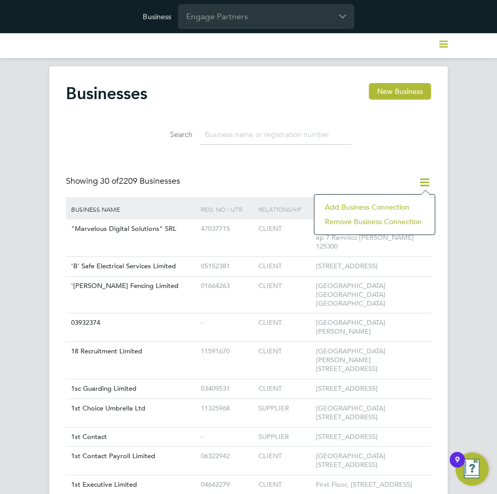
click at [385, 204] on li "Add Business Connection" at bounding box center [374, 207] width 110 height 15
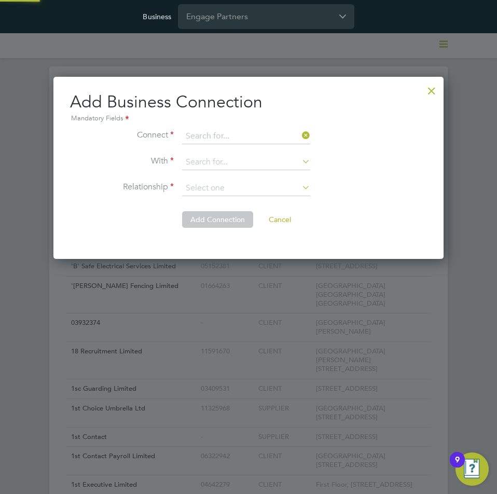
scroll to position [183, 390]
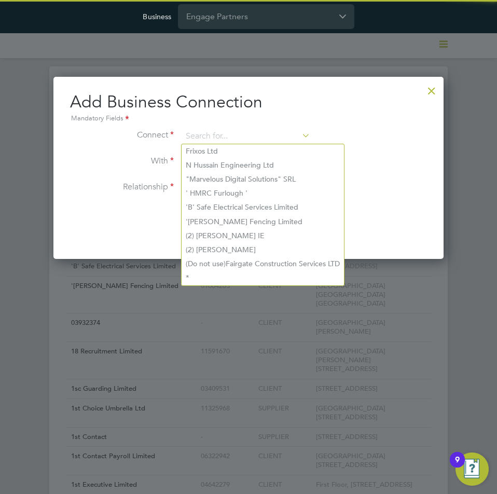
paste input "Footprint Freelance & Trades Limited"
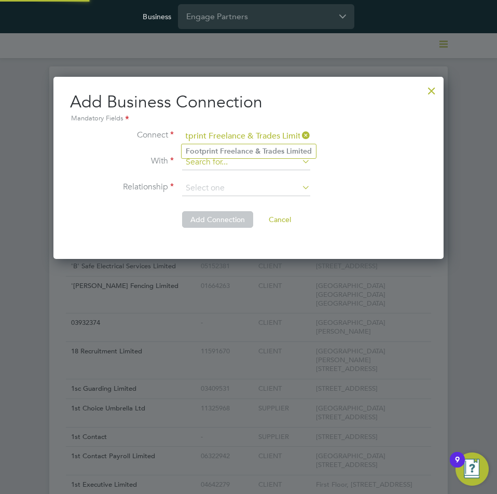
type input "Footprint Freelance & Trades Limited"
click at [258, 149] on b "&" at bounding box center [257, 151] width 5 height 9
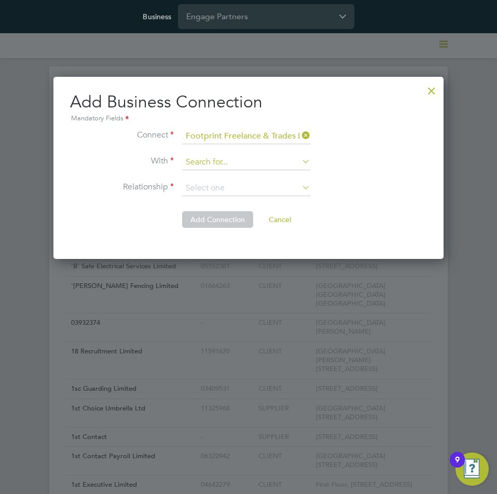
click at [235, 163] on input at bounding box center [246, 163] width 128 height 16
paste input "Rock Contractors Ltd"
type input "Rock Contractors Ltd"
click at [233, 174] on b "Contractors" at bounding box center [225, 177] width 40 height 9
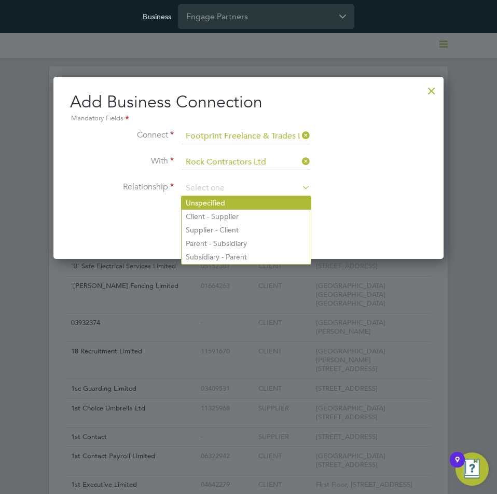
drag, startPoint x: 235, startPoint y: 184, endPoint x: 238, endPoint y: 202, distance: 18.4
click at [235, 185] on input at bounding box center [246, 188] width 128 height 16
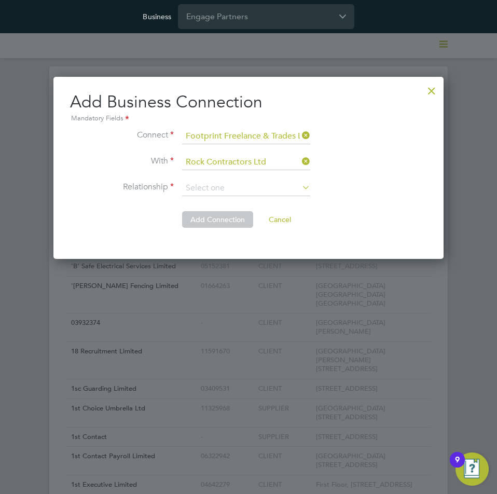
drag, startPoint x: 236, startPoint y: 214, endPoint x: 218, endPoint y: 215, distance: 18.7
click at [236, 215] on li "Client - Supplier" at bounding box center [245, 215] width 129 height 13
type input "Client - Supplier"
click at [207, 216] on button "Add Connection" at bounding box center [217, 219] width 71 height 17
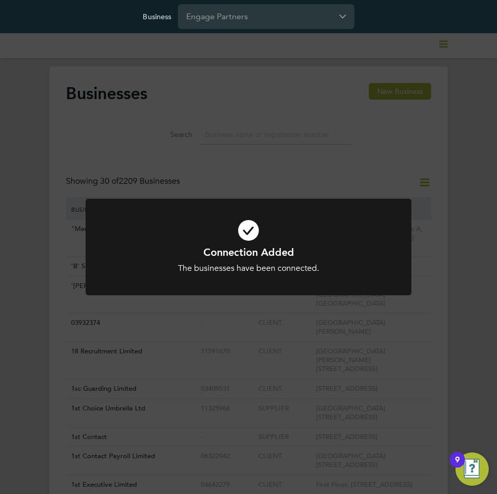
click at [462, 152] on div "Connection Added The businesses have been connected. Cancel Okay" at bounding box center [248, 247] width 497 height 494
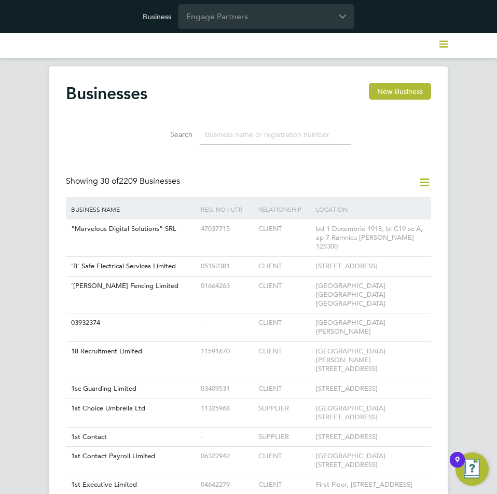
click at [407, 182] on div "Showing 30 of 2209 Businesses" at bounding box center [248, 186] width 365 height 21
click at [422, 183] on icon at bounding box center [424, 182] width 13 height 13
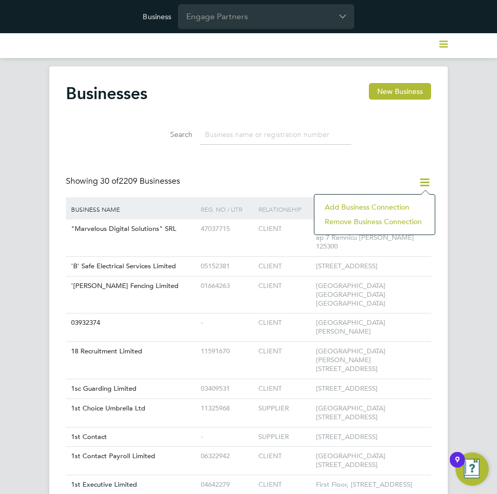
click at [383, 205] on li "Add Business Connection" at bounding box center [374, 207] width 110 height 15
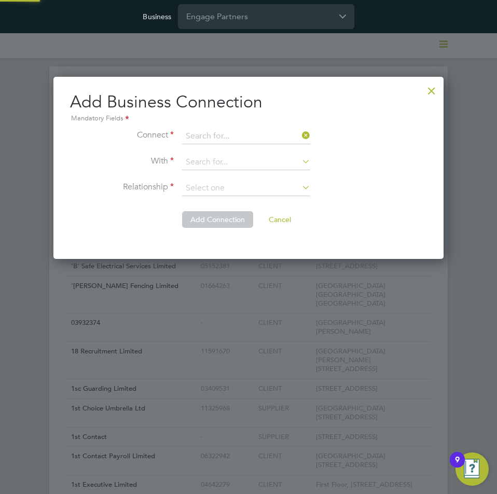
scroll to position [183, 390]
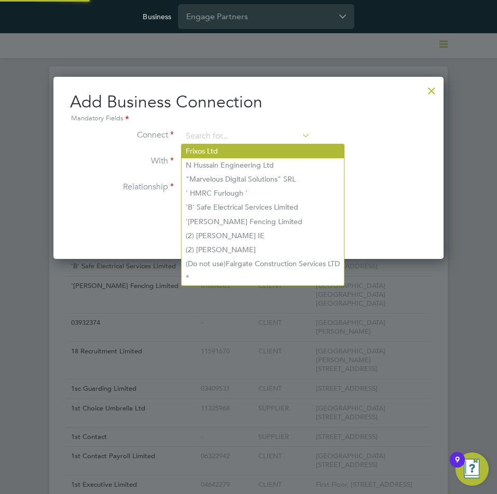
paste input "Footprint Freelance & Trades Limited"
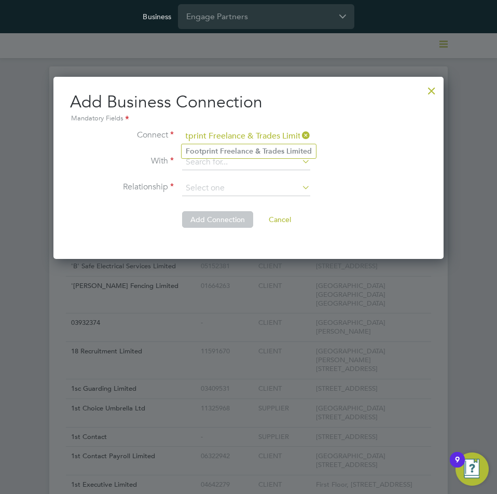
type input "Footprint Freelance & Trades Limited"
click at [213, 149] on b "Footprint" at bounding box center [202, 151] width 32 height 9
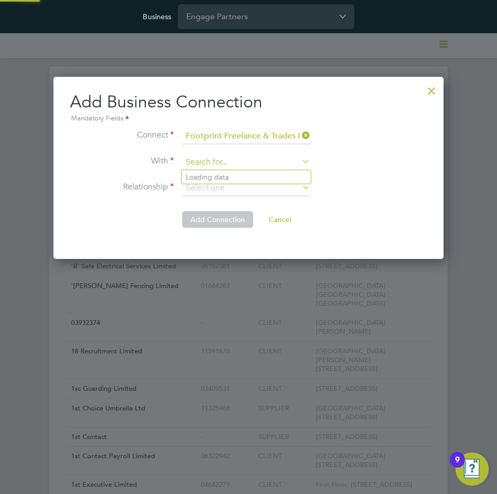
click at [236, 160] on input at bounding box center [246, 163] width 128 height 16
paste input "S & S Consulting Services (Uk) Limited"
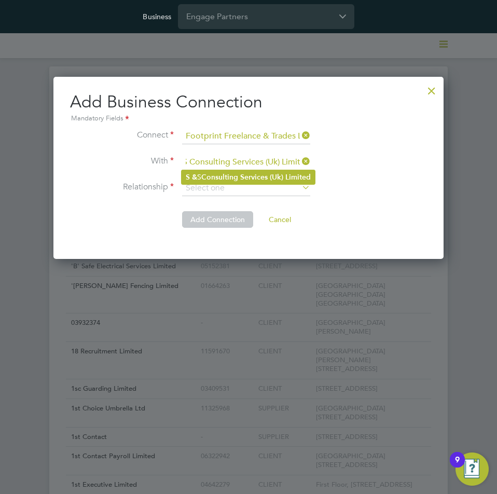
type input "S & S Consulting Services (Uk) Limited"
click at [229, 175] on b "Consulting" at bounding box center [219, 177] width 37 height 9
click at [229, 187] on input at bounding box center [246, 188] width 128 height 16
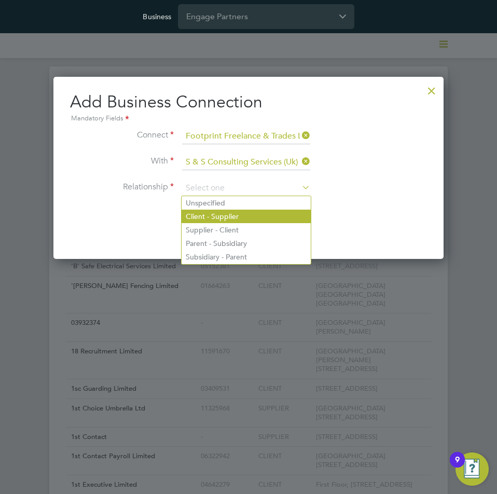
click at [228, 214] on li "Client - Supplier" at bounding box center [245, 215] width 129 height 13
type input "Client - Supplier"
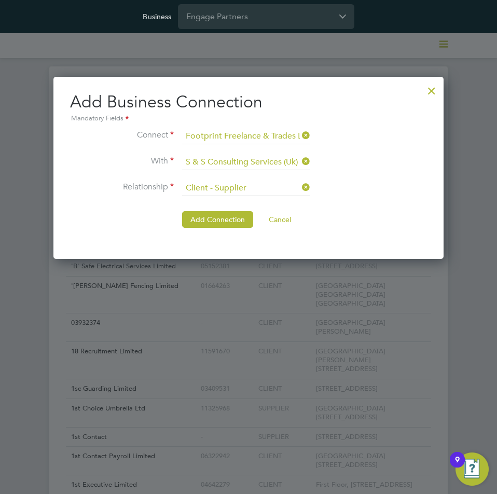
click at [209, 217] on button "Add Connection" at bounding box center [217, 219] width 71 height 17
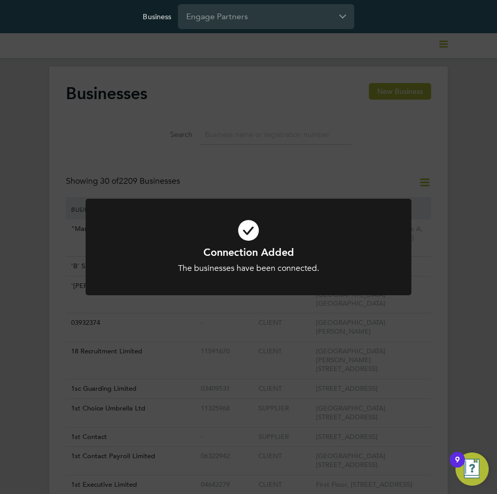
click at [400, 177] on div "Connection Added The businesses have been connected. Cancel Okay" at bounding box center [248, 247] width 497 height 494
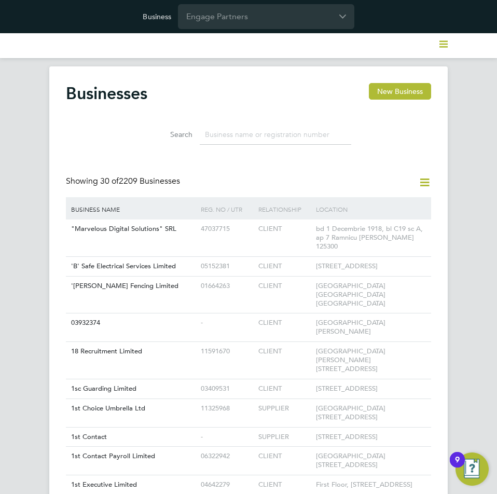
click at [426, 183] on icon at bounding box center [424, 182] width 13 height 13
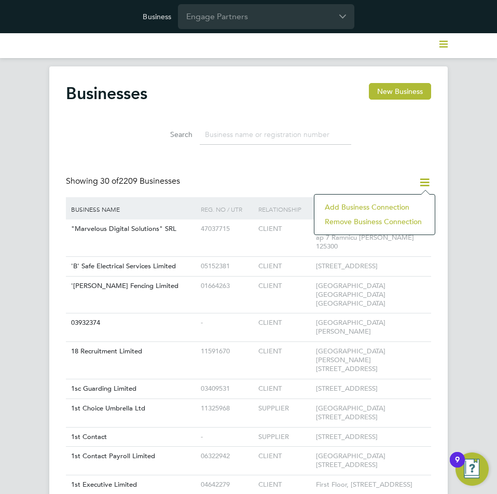
click at [384, 201] on li "Add Business Connection" at bounding box center [374, 207] width 110 height 15
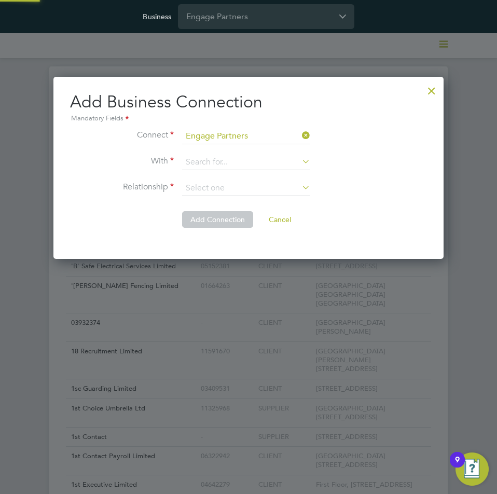
scroll to position [183, 390]
paste input "Footprint Freelance & Trades Limited"
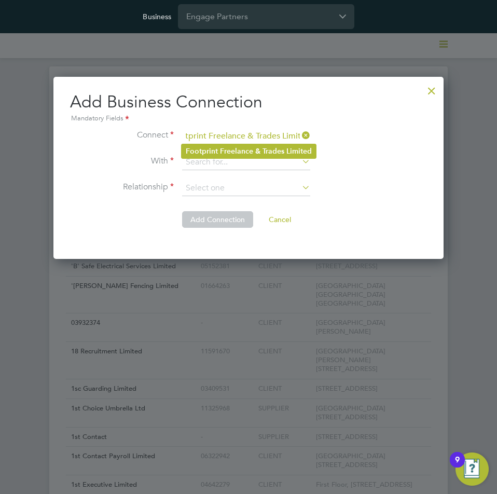
type input "Footprint Freelance & Trades Limited"
click at [234, 147] on b "Freelance" at bounding box center [236, 151] width 33 height 9
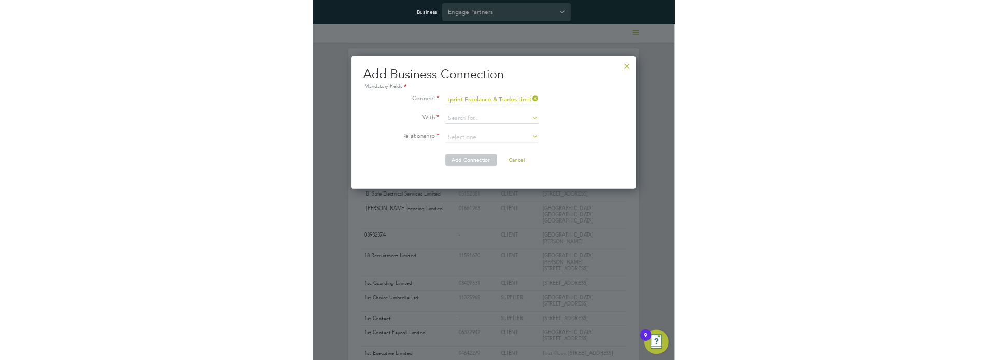
scroll to position [0, 0]
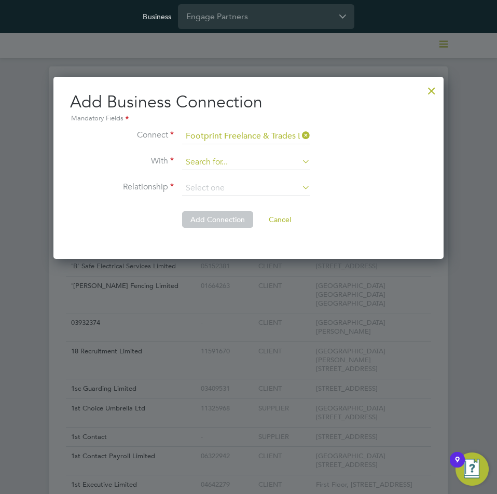
click at [220, 158] on input at bounding box center [246, 163] width 128 height 16
paste input "Sapphire DNP Limited"
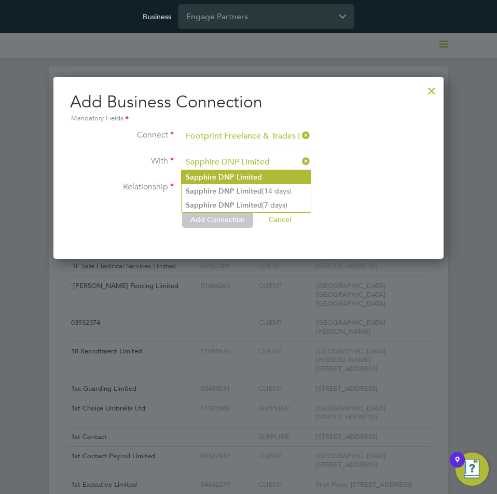
type input "Sapphire DNP Limited"
click at [222, 175] on b "DNP" at bounding box center [226, 177] width 16 height 9
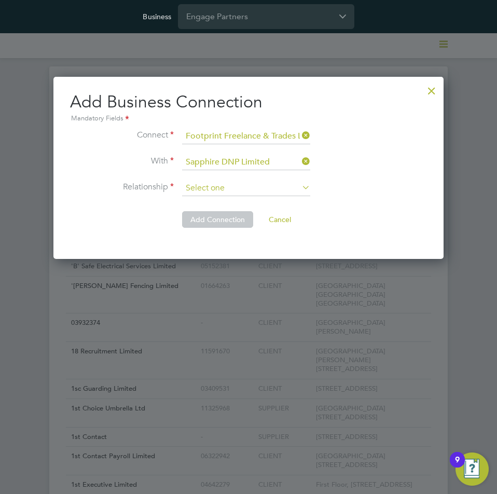
click at [227, 191] on input at bounding box center [246, 188] width 128 height 16
click at [223, 212] on li "Client - Supplier" at bounding box center [245, 215] width 129 height 13
type input "Client - Supplier"
click at [204, 219] on button "Add Connection" at bounding box center [217, 219] width 71 height 17
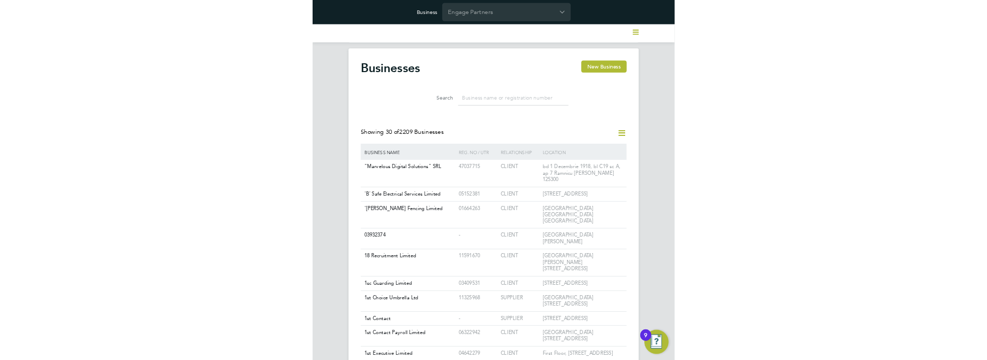
scroll to position [5, 5]
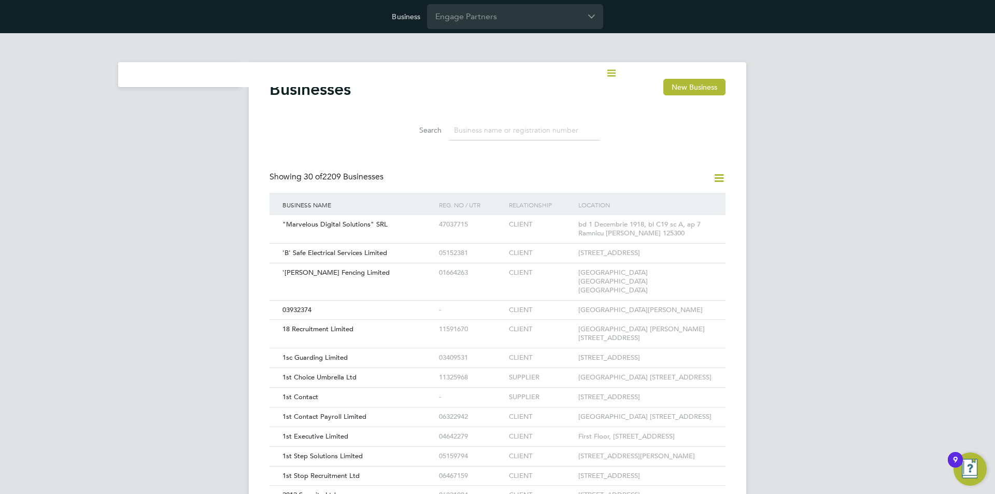
click at [515, 124] on input at bounding box center [524, 130] width 151 height 20
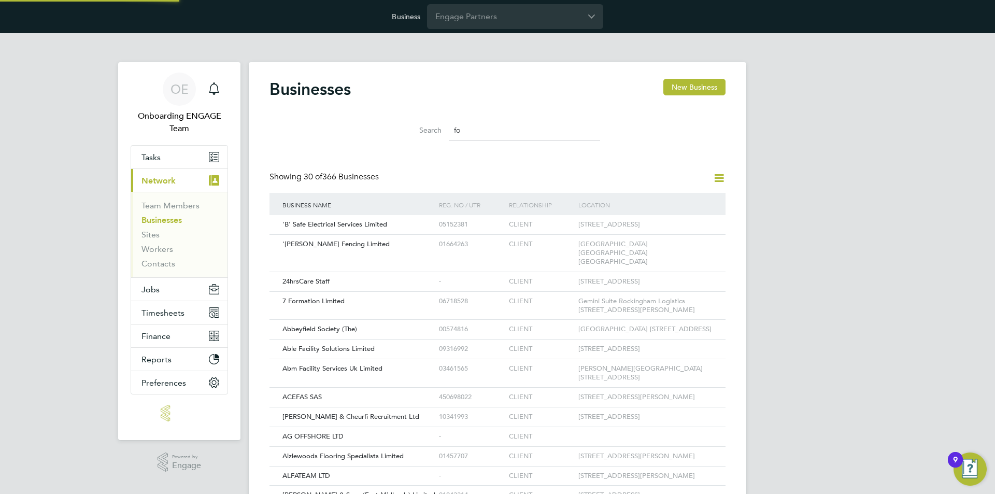
type input "f"
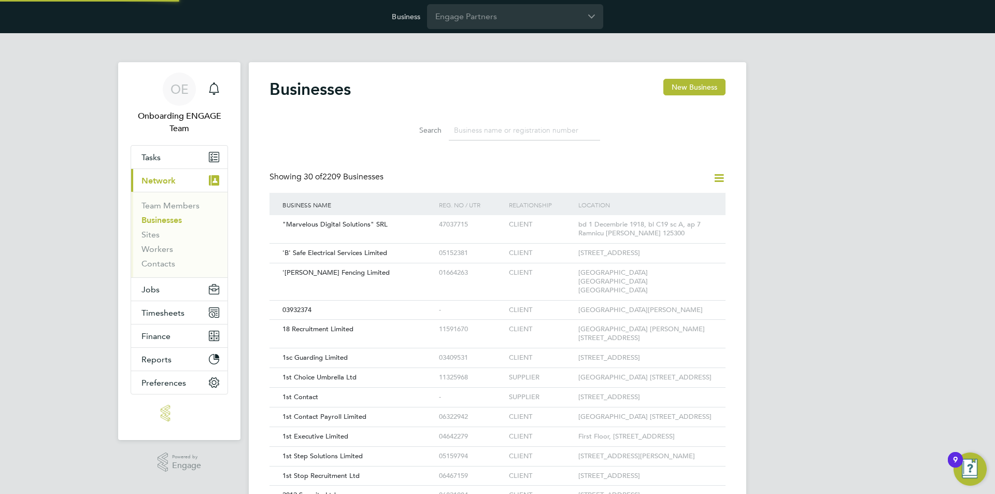
click at [479, 85] on div "Businesses New Business" at bounding box center [498, 94] width 456 height 31
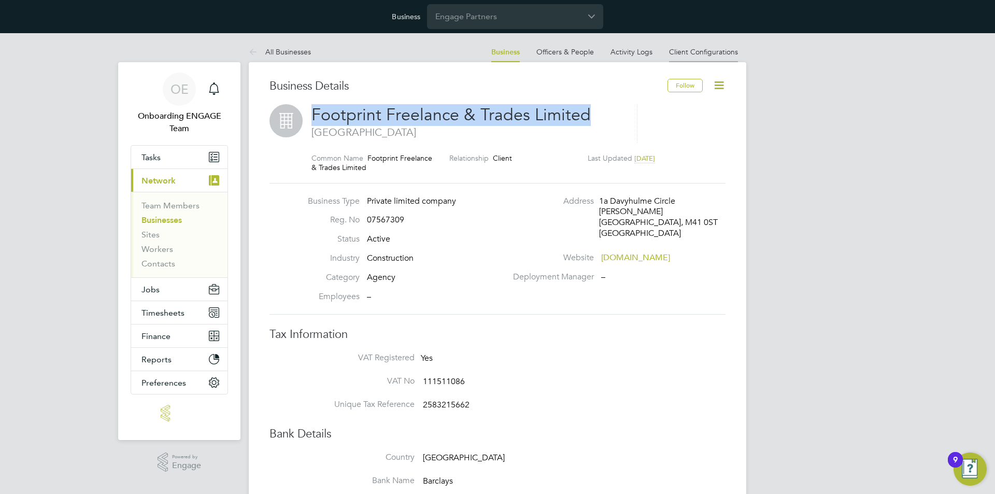
drag, startPoint x: 313, startPoint y: 109, endPoint x: 724, endPoint y: 47, distance: 415.8
click at [626, 108] on h2 "Footprint Freelance & Trades Limited Manchester" at bounding box center [469, 121] width 315 height 35
copy span "Footprint Freelance & Trades Limited"
